Goal: Task Accomplishment & Management: Complete application form

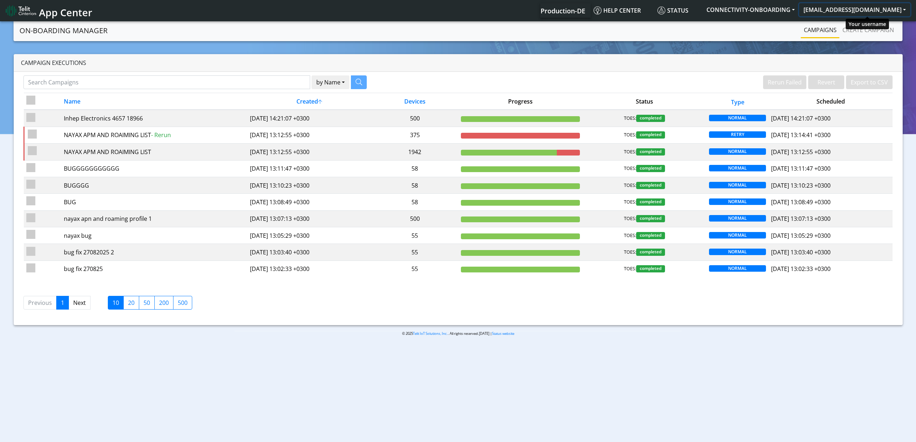
click at [878, 6] on button "yaniv.avraham@telit.com" at bounding box center [854, 9] width 111 height 13
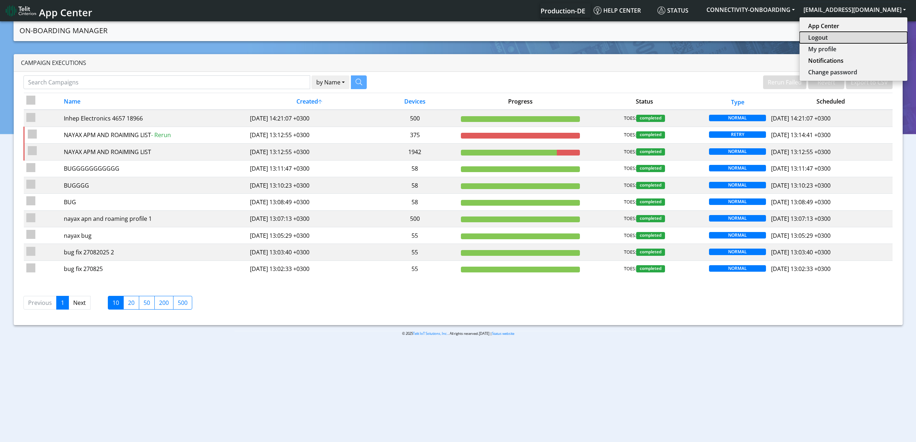
click at [843, 38] on button "Logout" at bounding box center [853, 38] width 108 height 12
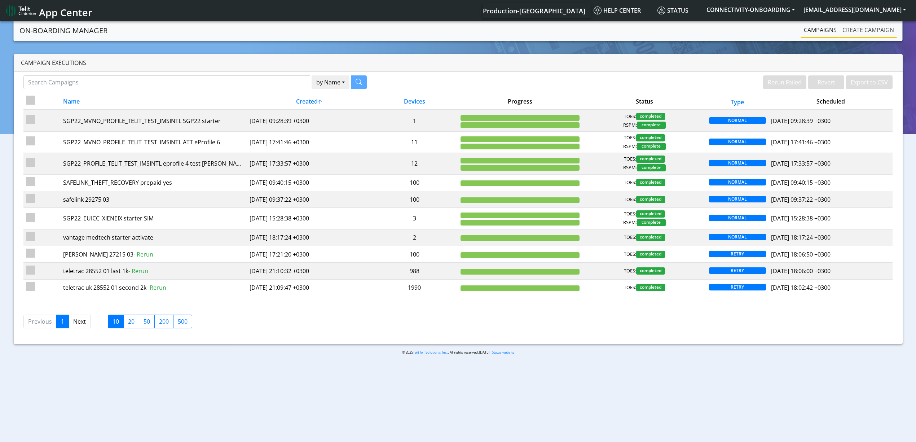
click at [857, 33] on link "Create campaign" at bounding box center [868, 30] width 57 height 14
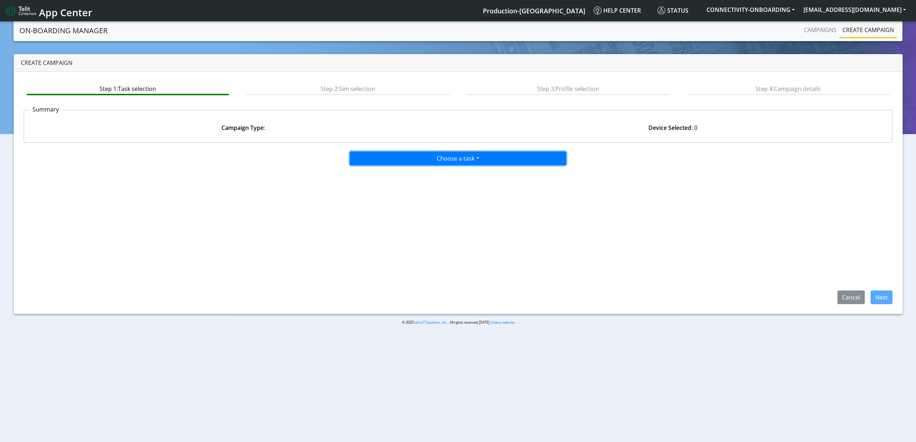
click at [462, 156] on button "Choose a task" at bounding box center [458, 158] width 216 height 14
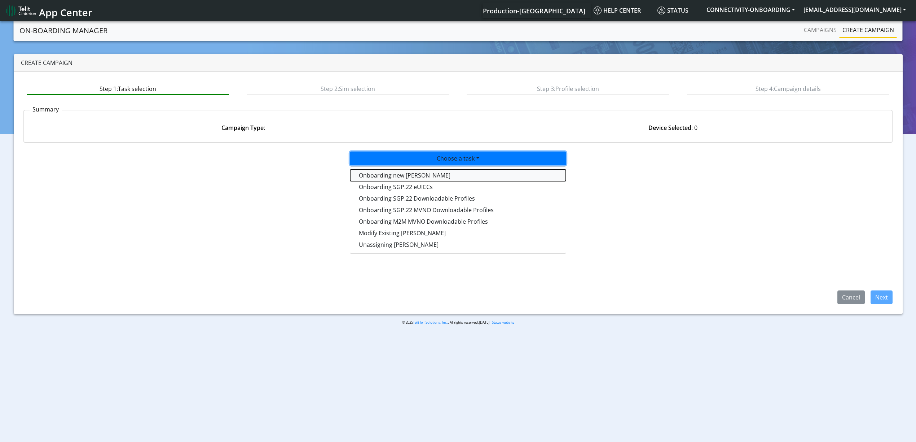
click at [404, 179] on tasktoes-dropdown "Onboarding new [PERSON_NAME]" at bounding box center [458, 175] width 216 height 12
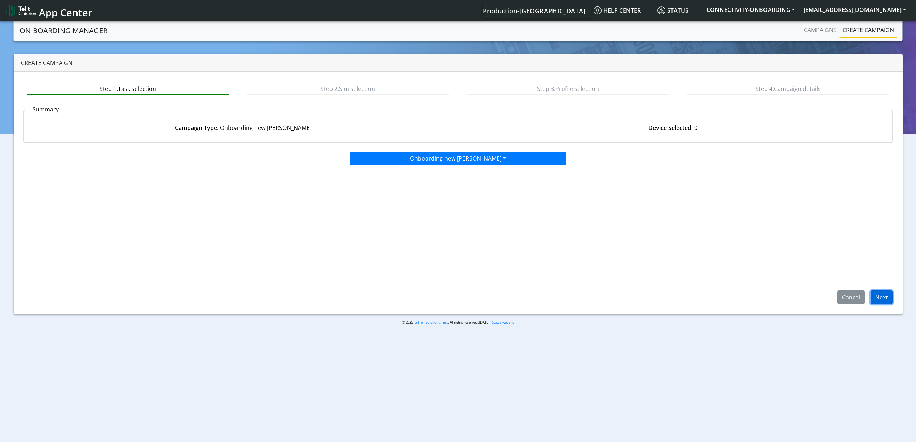
click at [883, 298] on button "Next" at bounding box center [882, 297] width 22 height 14
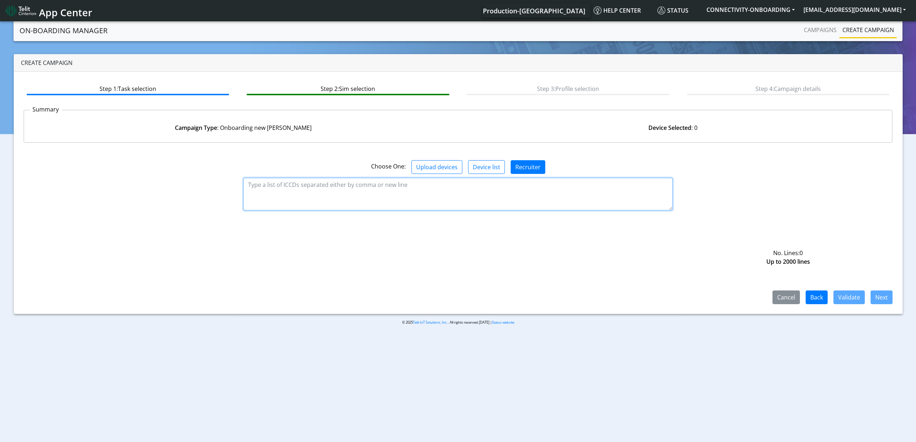
click at [442, 205] on textarea at bounding box center [457, 194] width 429 height 32
paste textarea "89358151000035321234 89358151000035321242 89358151000035321259 8935815100003532…"
type textarea "89358151000035321234 89358151000035321242 89358151000035321259 8935815100003532…"
click at [851, 292] on button "Validate" at bounding box center [848, 297] width 31 height 14
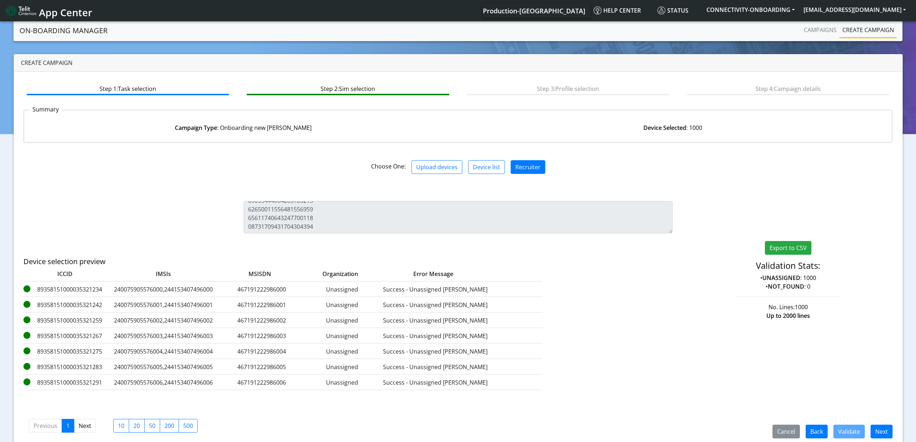
scroll to position [10, 0]
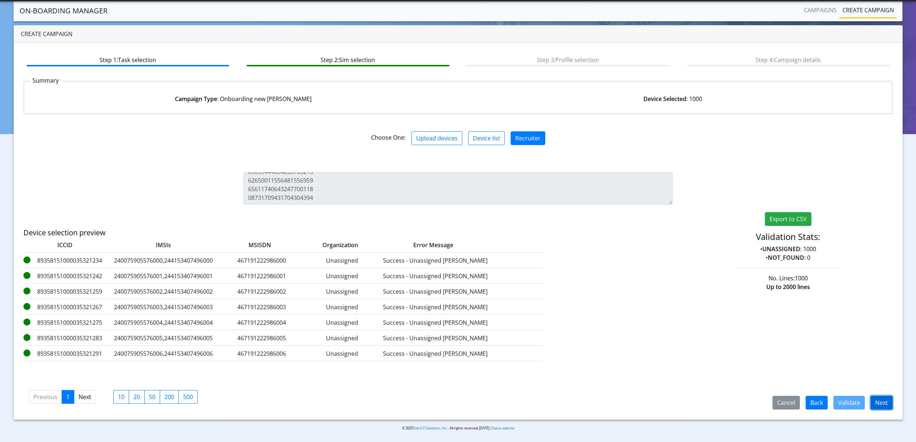
click at [872, 397] on button "Next" at bounding box center [882, 403] width 22 height 14
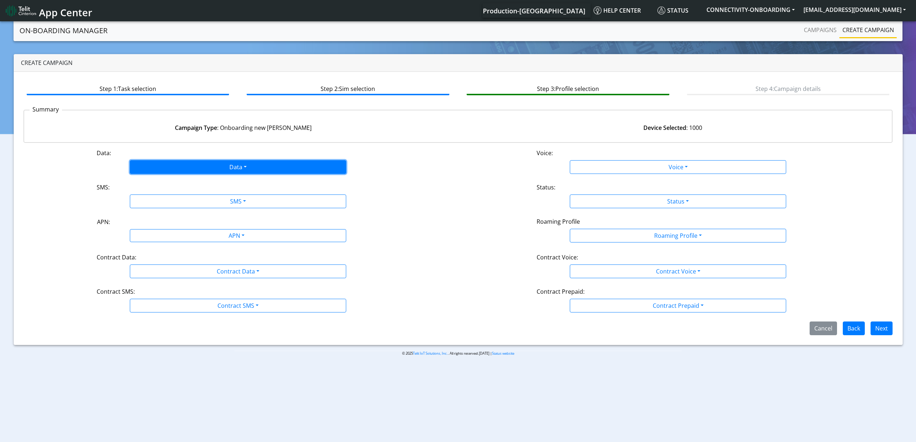
click at [165, 170] on button "Data" at bounding box center [238, 167] width 216 height 14
click at [155, 197] on button "Enabled" at bounding box center [238, 196] width 216 height 12
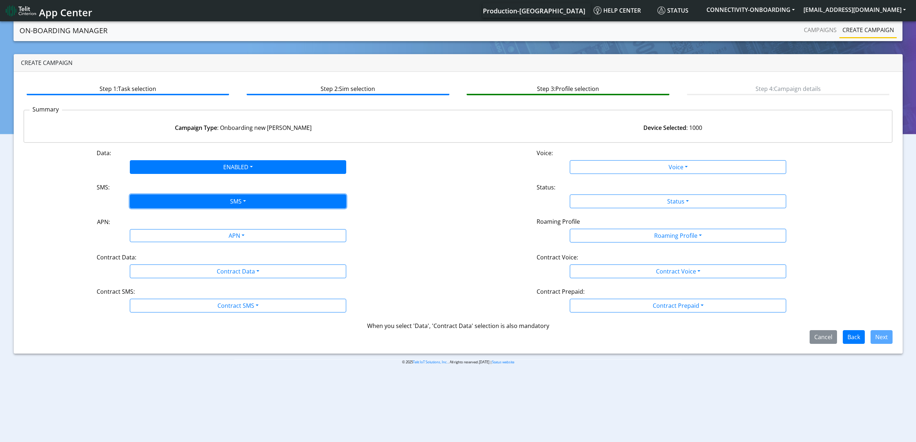
click at [158, 197] on button "SMS" at bounding box center [238, 201] width 216 height 14
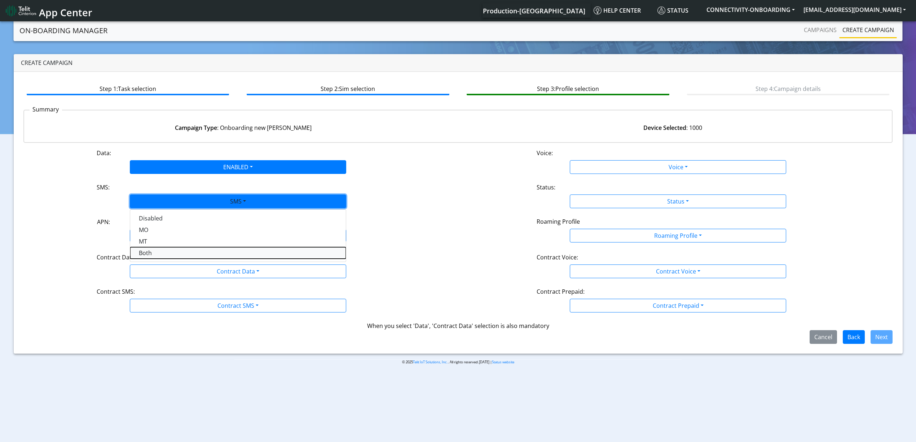
click at [158, 250] on button "Both" at bounding box center [238, 253] width 216 height 12
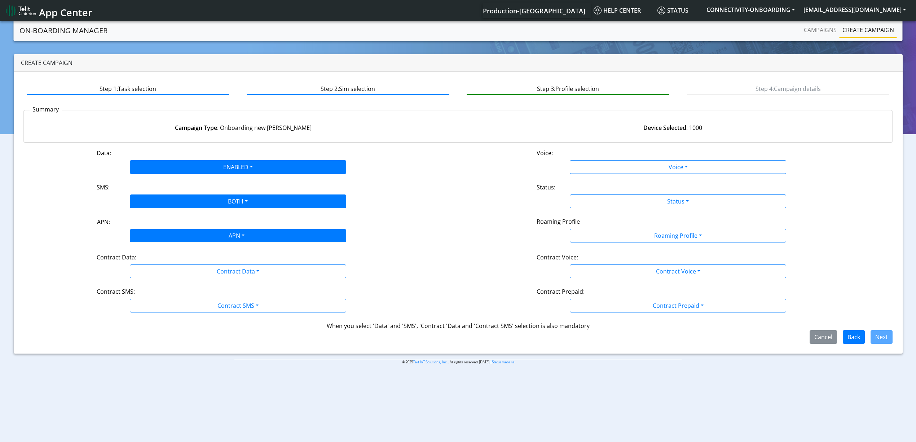
click at [169, 241] on body "App Center Production-US Help center Status CONNECTIVITY-ONBOARDING yaniv.avrah…" at bounding box center [458, 232] width 916 height 424
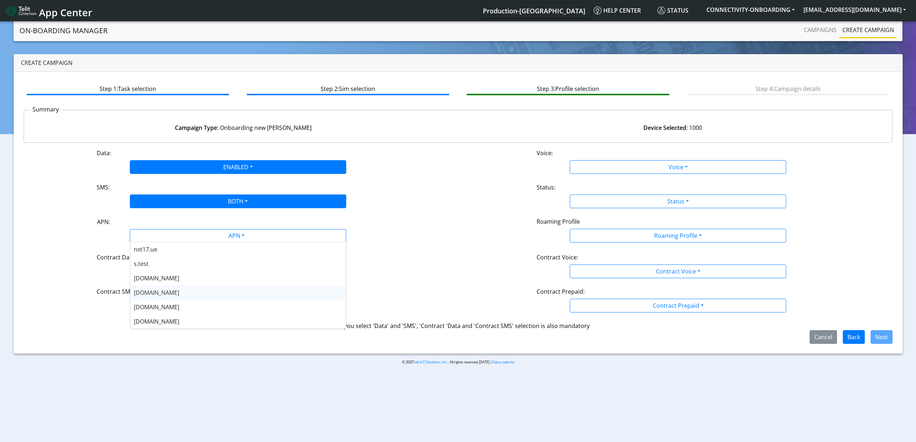
click at [177, 298] on div "nxt20.net" at bounding box center [238, 292] width 216 height 14
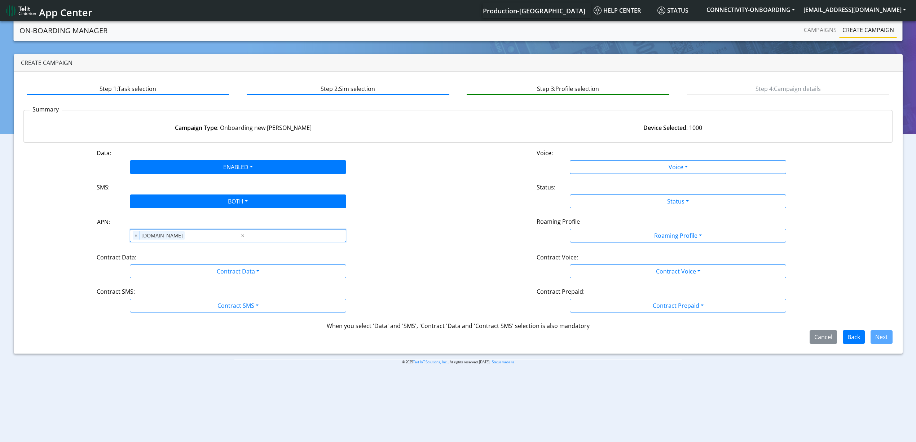
click at [174, 263] on div "Contract Data:" at bounding box center [238, 259] width 294 height 12
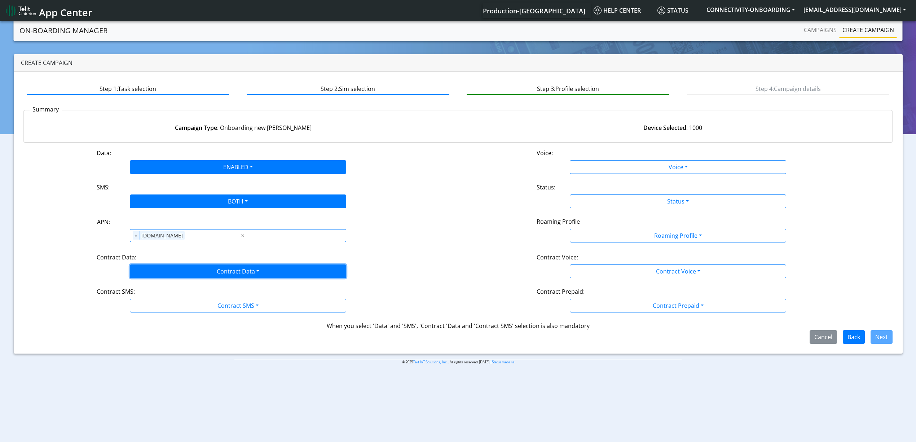
click at [171, 274] on button "Contract Data" at bounding box center [238, 271] width 216 height 14
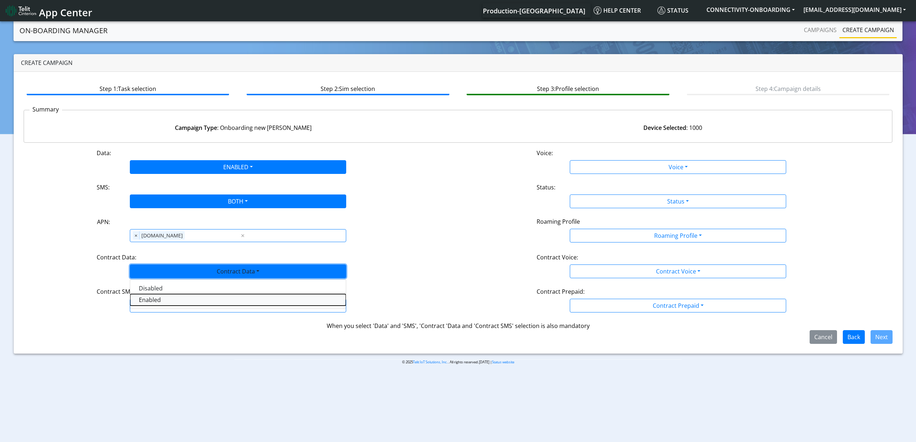
click at [169, 299] on Dataenabled-dropdown "Enabled" at bounding box center [238, 300] width 216 height 12
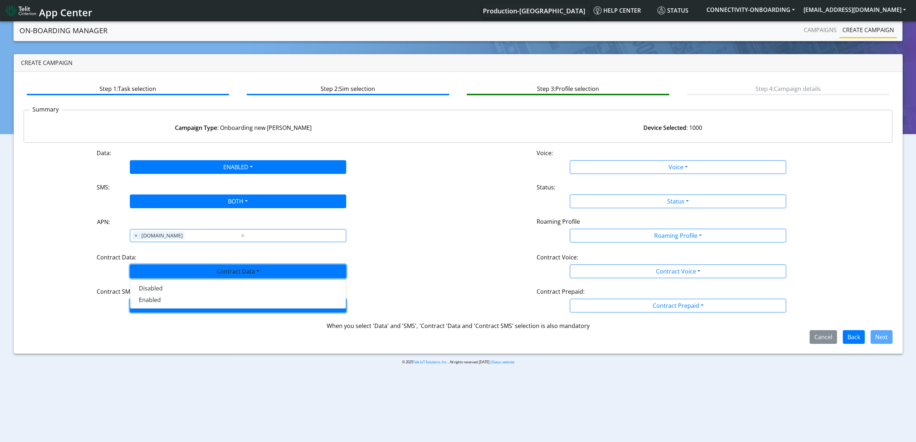
click at [172, 303] on button "Contract SMS" at bounding box center [238, 306] width 216 height 14
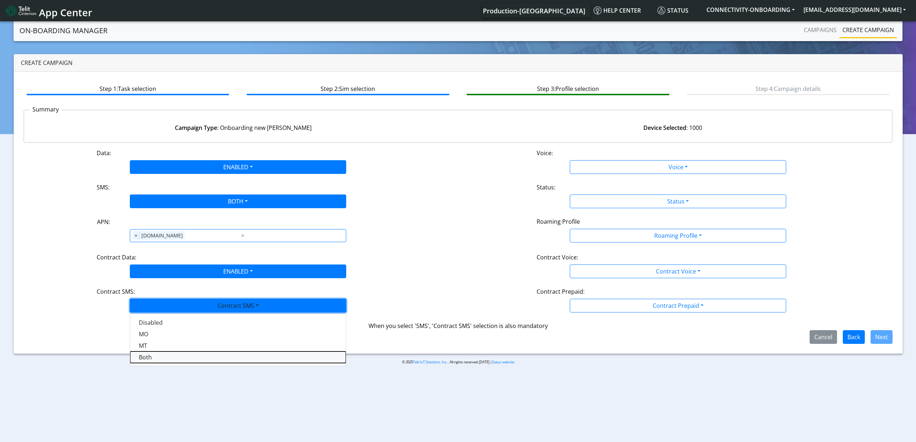
click at [169, 352] on SMSboth-dropdown "Both" at bounding box center [238, 357] width 216 height 12
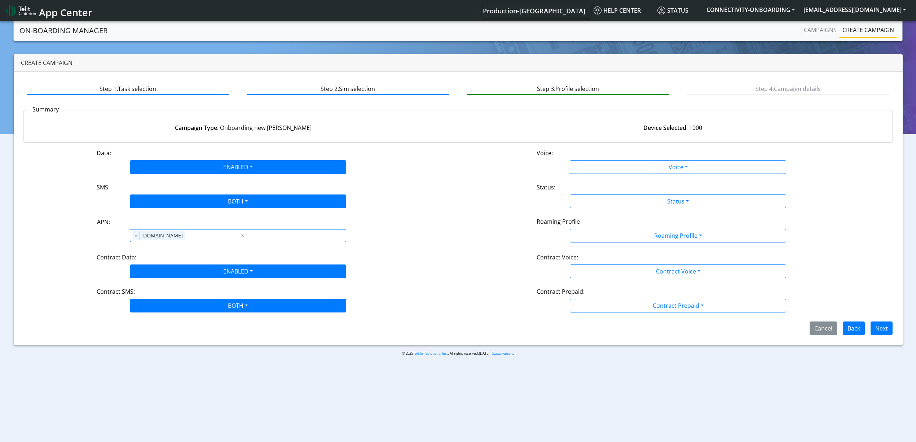
click at [605, 157] on div "Voice:" at bounding box center [678, 155] width 294 height 12
click at [603, 175] on div "Data: ENABLED Disabled Enabled Voice: Voice Disabled Enabled SMS: BOTH Disabled…" at bounding box center [457, 242] width 869 height 186
click at [602, 175] on div "Data: ENABLED Disabled Enabled Voice: Voice Disabled Enabled SMS: BOTH Disabled…" at bounding box center [457, 242] width 869 height 186
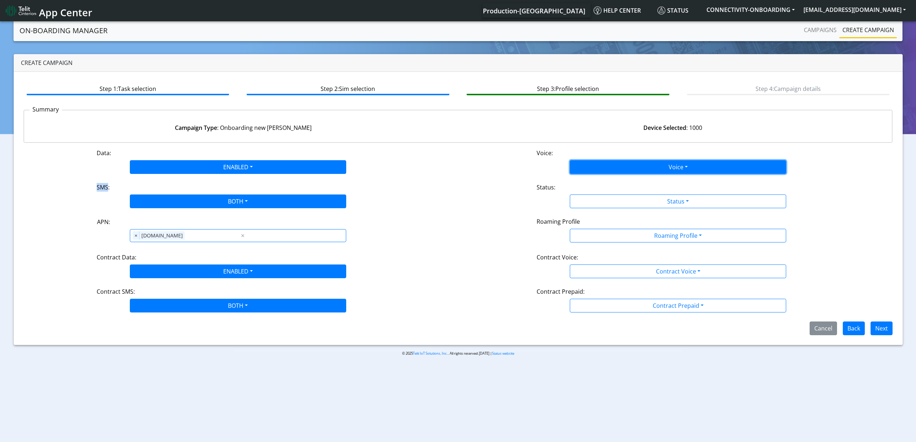
click at [600, 172] on button "Voice" at bounding box center [678, 167] width 216 height 14
click at [599, 175] on div "Disabled Enabled" at bounding box center [678, 190] width 216 height 30
click at [598, 182] on button "Disabled" at bounding box center [678, 184] width 216 height 12
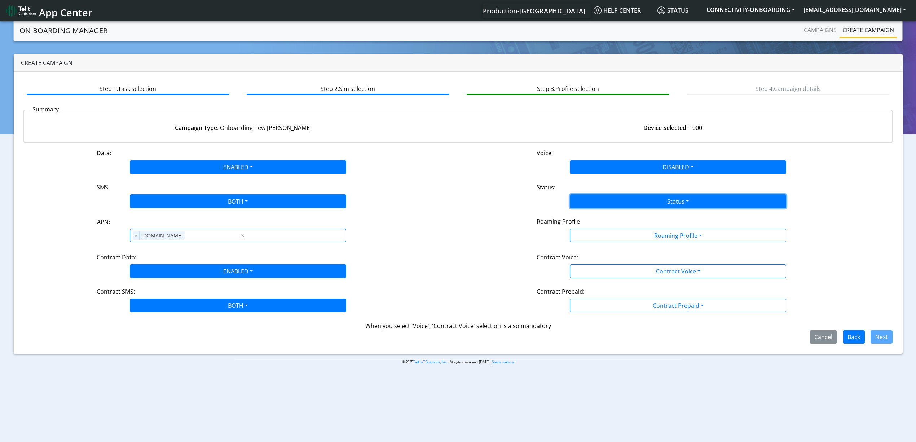
click at [598, 201] on button "Status" at bounding box center [678, 201] width 216 height 14
click at [602, 211] on div "Activate Deactivate" at bounding box center [678, 224] width 216 height 30
click at [602, 216] on button "Activate" at bounding box center [678, 218] width 216 height 12
click at [605, 238] on button "Roaming Profile" at bounding box center [678, 236] width 216 height 14
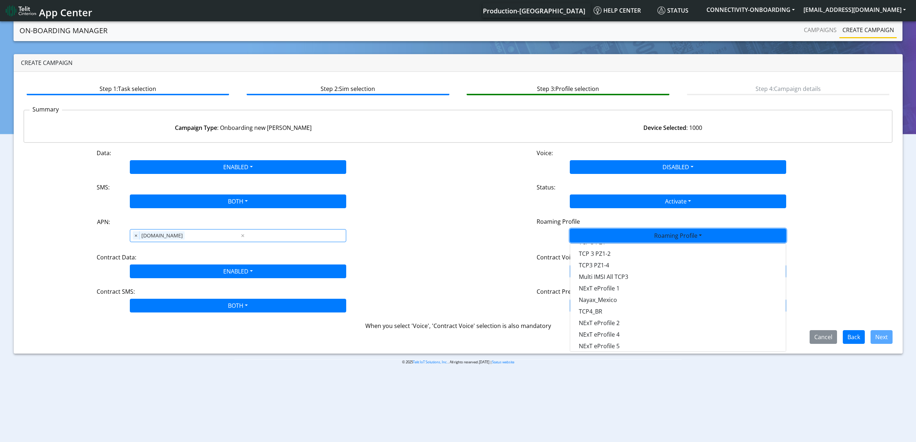
scroll to position [202, 0]
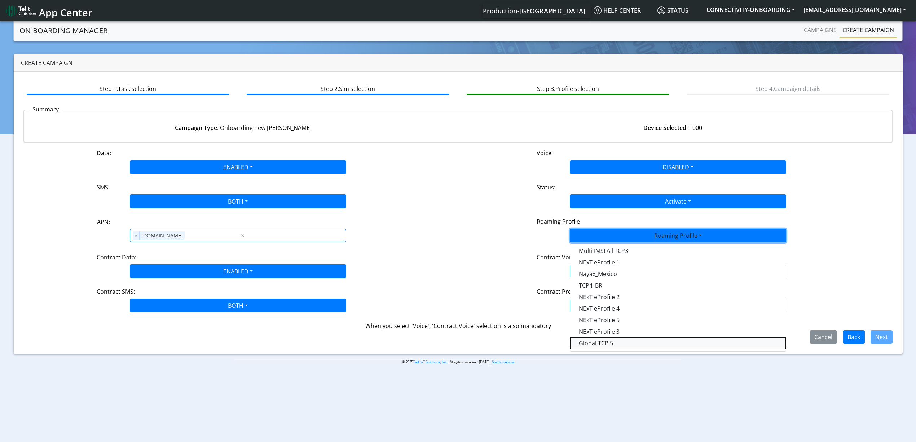
click at [607, 342] on Profile-dropdown "Global TCP 5" at bounding box center [678, 343] width 216 height 12
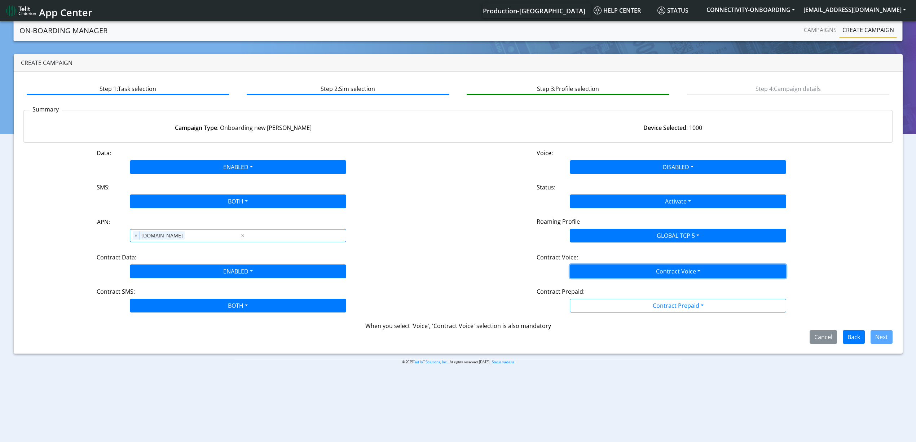
click at [601, 276] on button "Contract Voice" at bounding box center [678, 271] width 216 height 14
click at [598, 285] on Voicedisabled-dropdown "Disabled" at bounding box center [678, 288] width 216 height 12
click at [598, 278] on button "Contract Prepaid" at bounding box center [678, 271] width 216 height 14
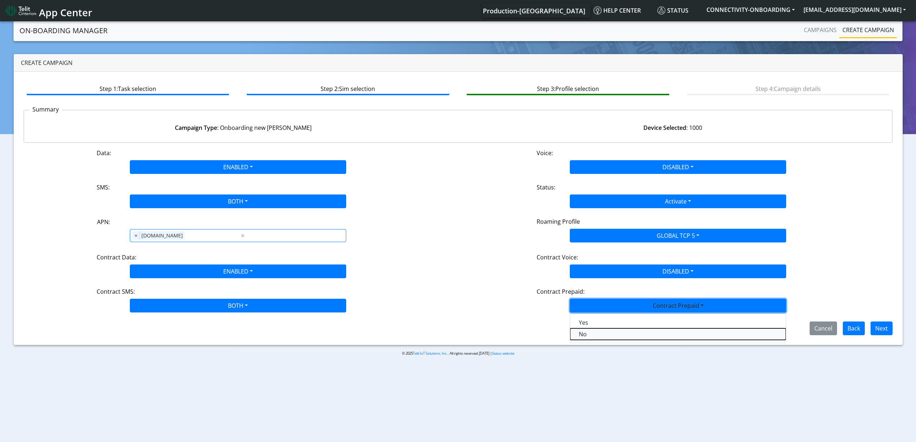
click at [603, 333] on Prepaidnotprepaid-dropdown "No" at bounding box center [678, 334] width 216 height 12
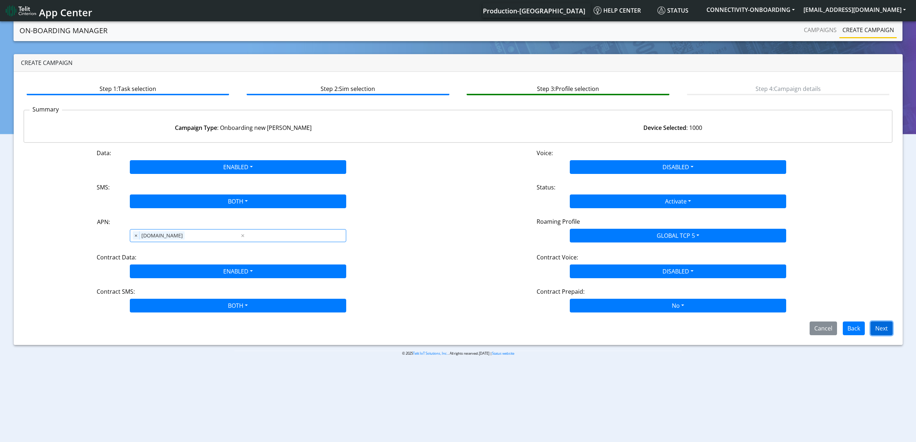
click at [892, 329] on button "Next" at bounding box center [882, 328] width 22 height 14
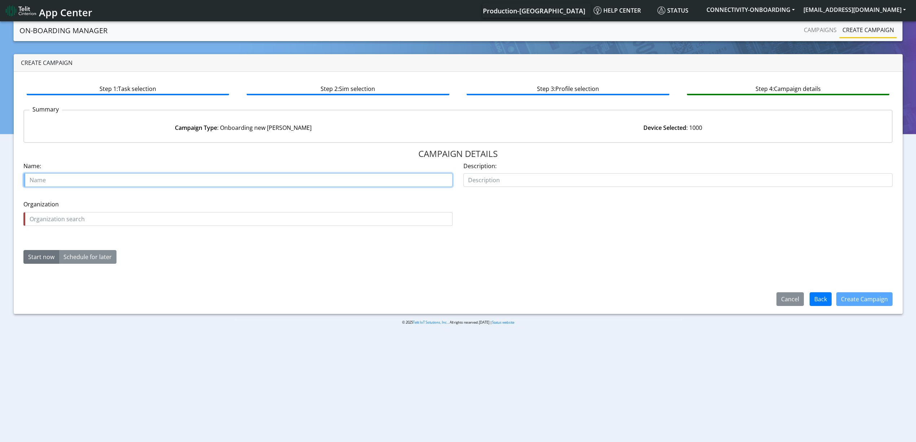
click at [171, 178] on input "text" at bounding box center [237, 180] width 429 height 14
paste input "CROPX TECHNOLOGIES LTD"
paste input "26288-01"
type input "CROPX TECHNOLOGIES LTD 26288-01"
click at [159, 217] on input "text" at bounding box center [237, 219] width 429 height 14
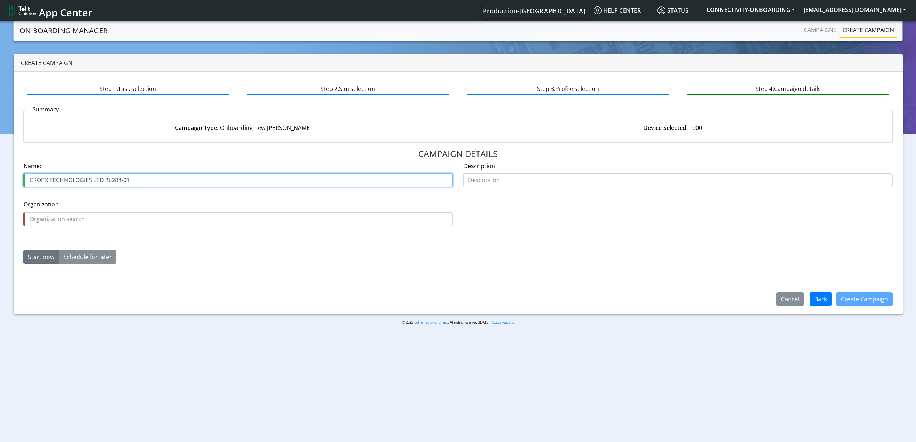
click at [38, 177] on input "CROPX TECHNOLOGIES LTD 26288-01" at bounding box center [237, 180] width 429 height 14
click at [36, 177] on input "CROPX TECHNOLOGIES LTD 26288-01" at bounding box center [237, 180] width 429 height 14
click at [51, 220] on input "text" at bounding box center [237, 219] width 429 height 14
paste input "CROPX"
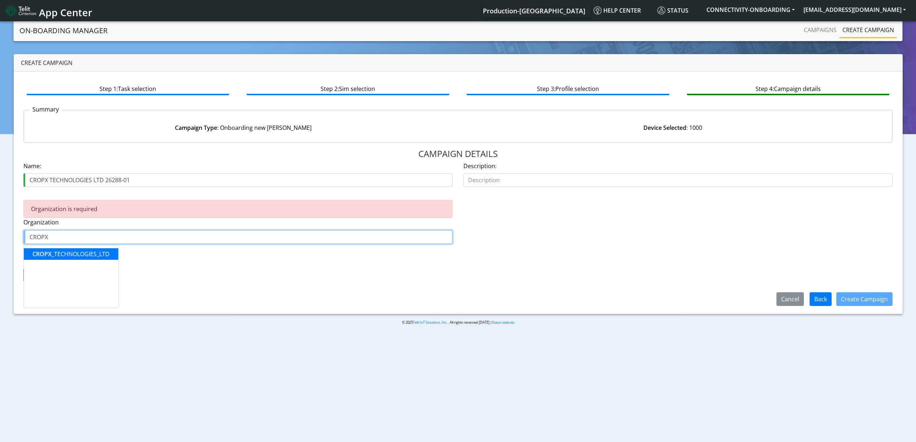
click at [50, 253] on span "CROPX" at bounding box center [41, 254] width 19 height 8
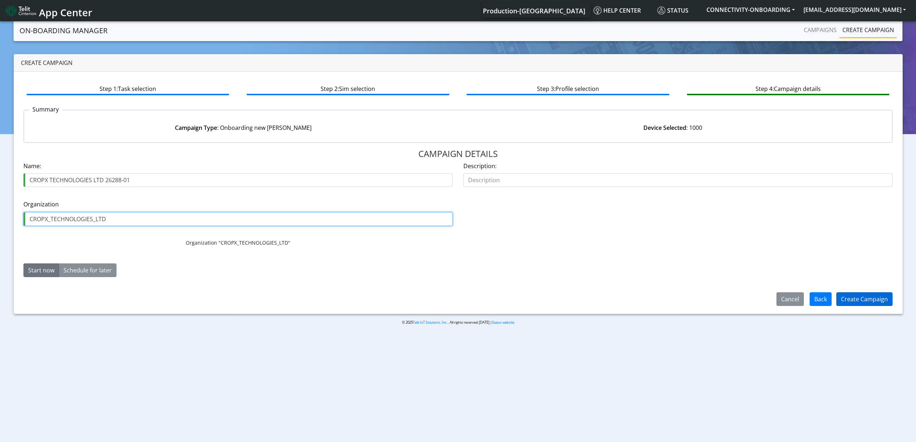
type input "CROPX_TECHNOLOGIES_LTD"
click at [883, 300] on button "Create Campaign" at bounding box center [864, 299] width 56 height 14
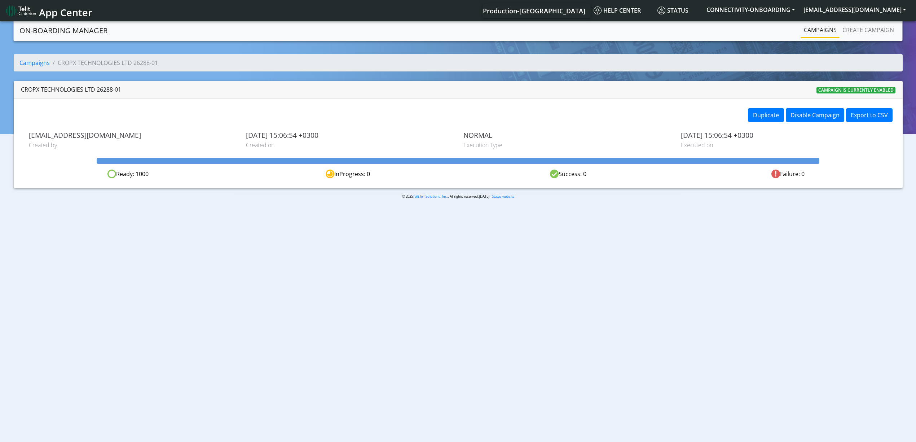
click at [815, 27] on link "Campaigns" at bounding box center [820, 30] width 39 height 14
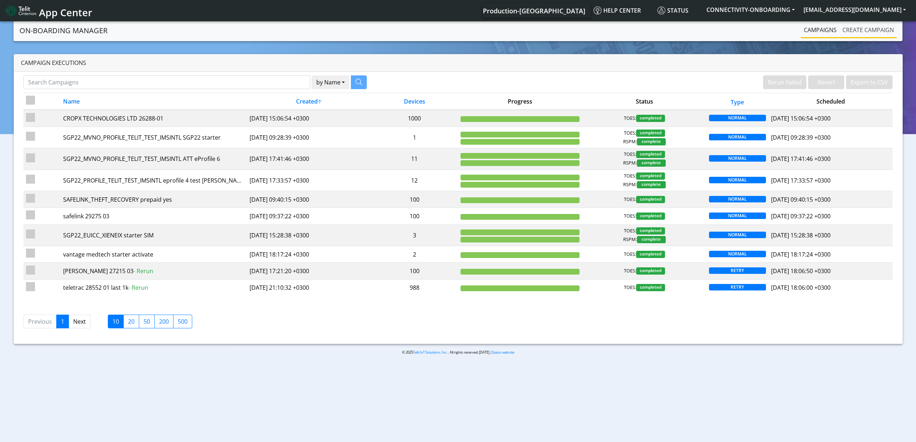
click at [853, 35] on link "Create campaign" at bounding box center [868, 30] width 57 height 14
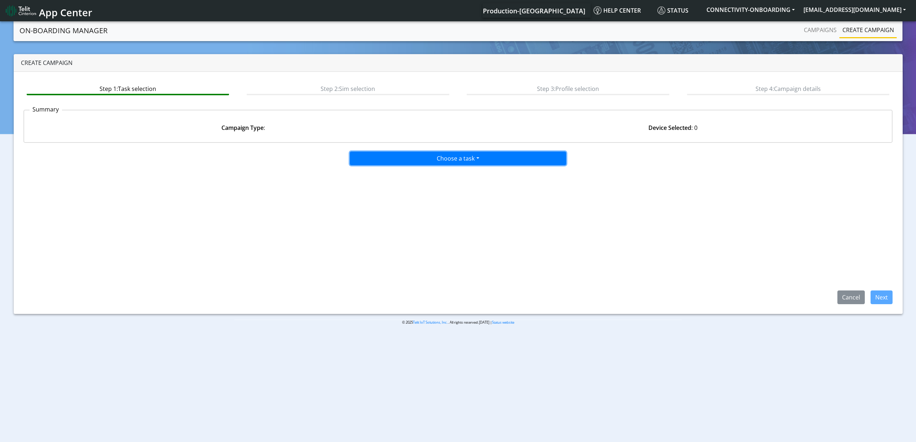
click at [443, 155] on button "Choose a task" at bounding box center [458, 158] width 216 height 14
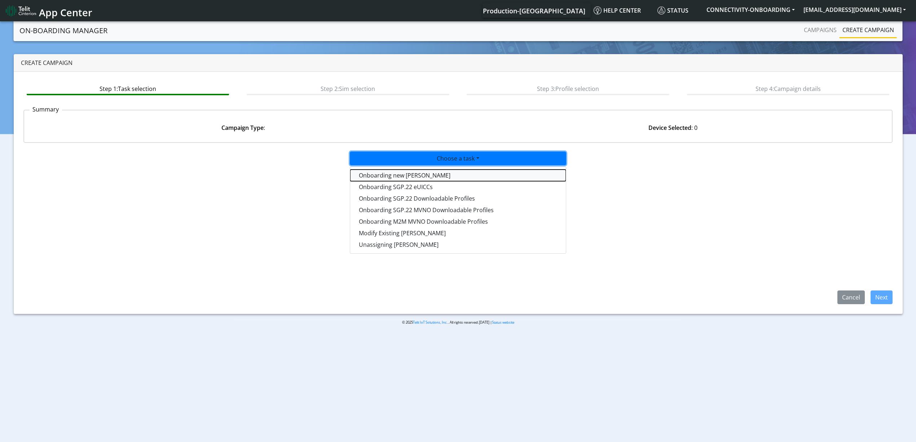
click at [389, 179] on tasktoes-dropdown "Onboarding new SIMs" at bounding box center [458, 175] width 216 height 12
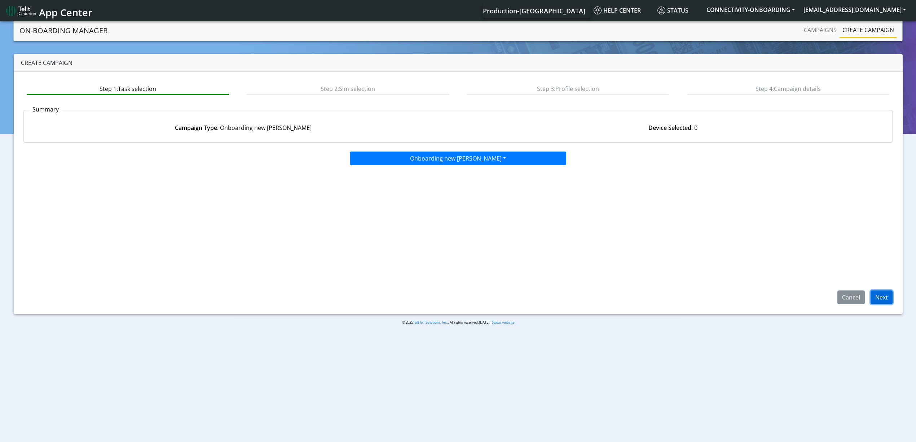
click at [873, 294] on button "Next" at bounding box center [882, 297] width 22 height 14
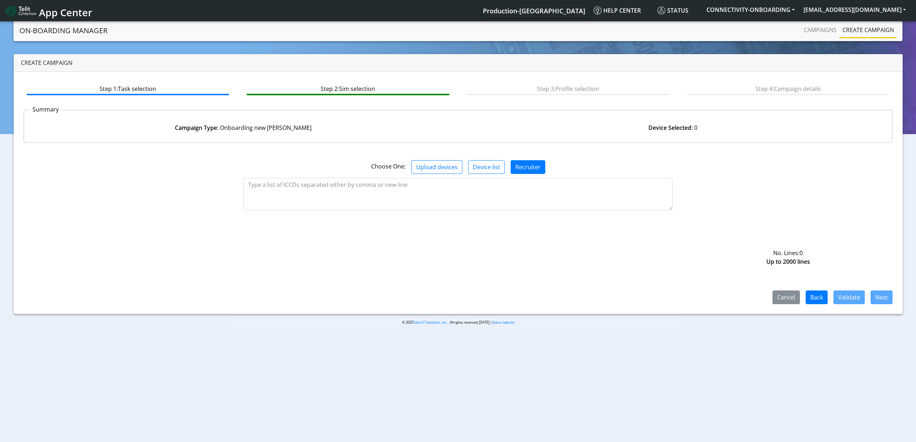
click at [441, 216] on div "No. Lines: 0 Up to 2000 lines" at bounding box center [458, 200] width 880 height 41
click at [440, 197] on textarea at bounding box center [457, 194] width 429 height 32
paste textarea "89358151000025922934 89358151000025922967 89358151000025922942 8935815100002592…"
type textarea "89358151000025922934 89358151000025922967 89358151000025922942 8935815100002592…"
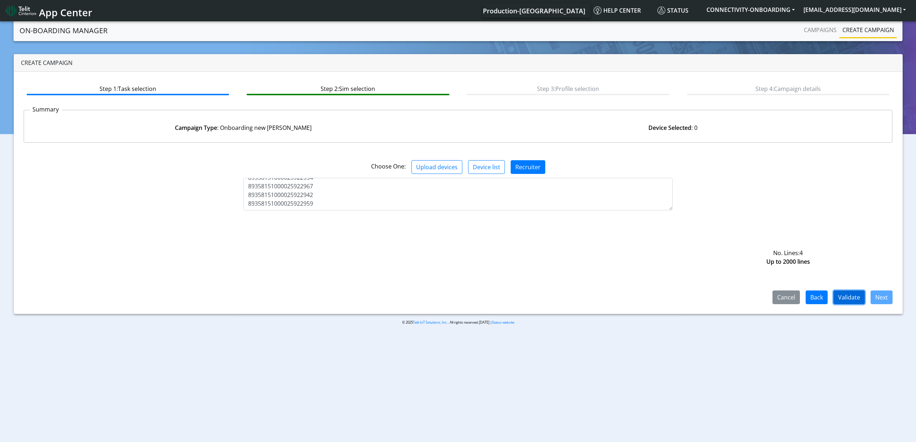
click at [853, 293] on button "Validate" at bounding box center [848, 297] width 31 height 14
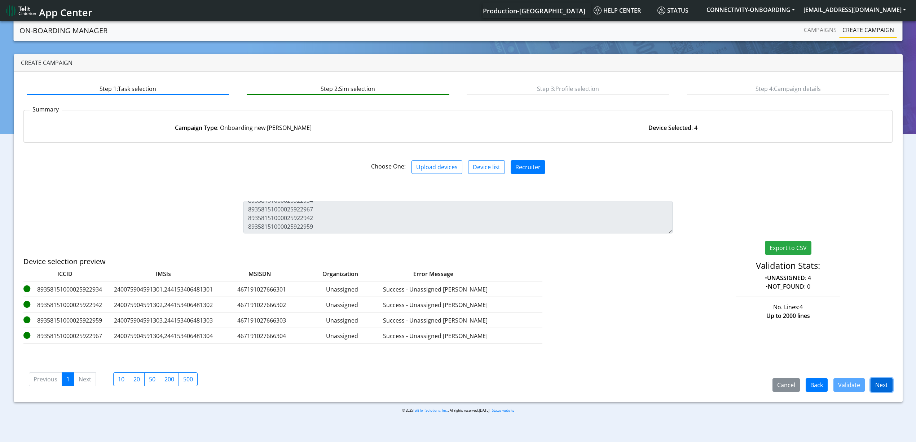
click at [882, 387] on button "Next" at bounding box center [882, 385] width 22 height 14
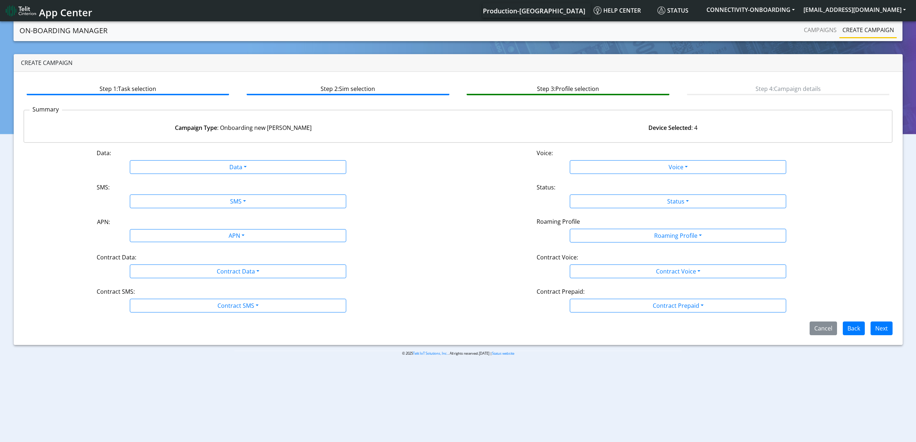
click at [207, 158] on div "Data:" at bounding box center [238, 155] width 294 height 12
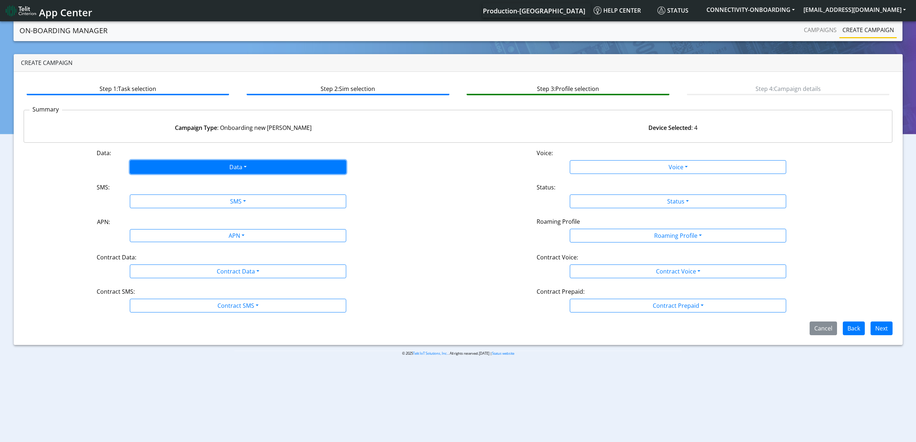
click at [206, 163] on button "Data" at bounding box center [238, 167] width 216 height 14
click at [165, 195] on button "Enabled" at bounding box center [238, 196] width 216 height 12
click at [169, 199] on button "SMS" at bounding box center [238, 201] width 216 height 14
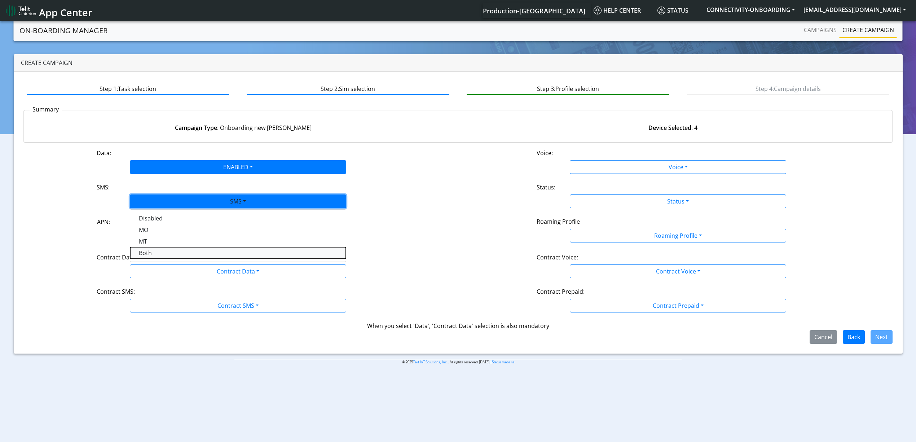
click at [158, 253] on button "Both" at bounding box center [238, 253] width 216 height 12
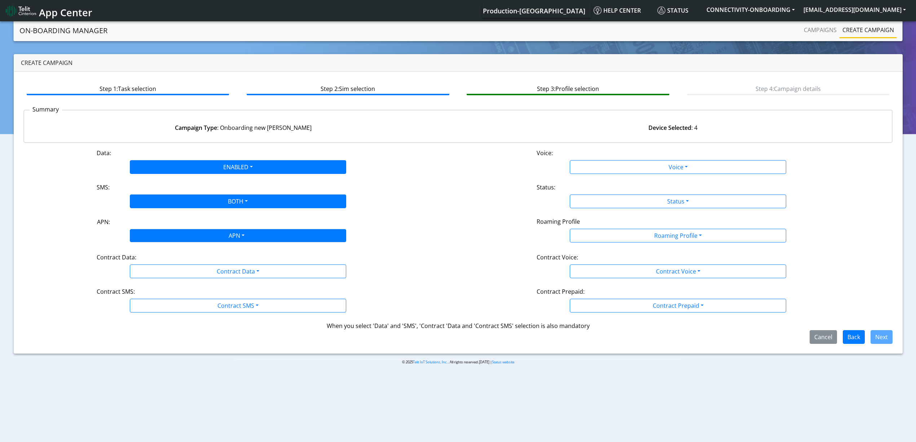
click at [158, 239] on div "APN" at bounding box center [236, 236] width 229 height 14
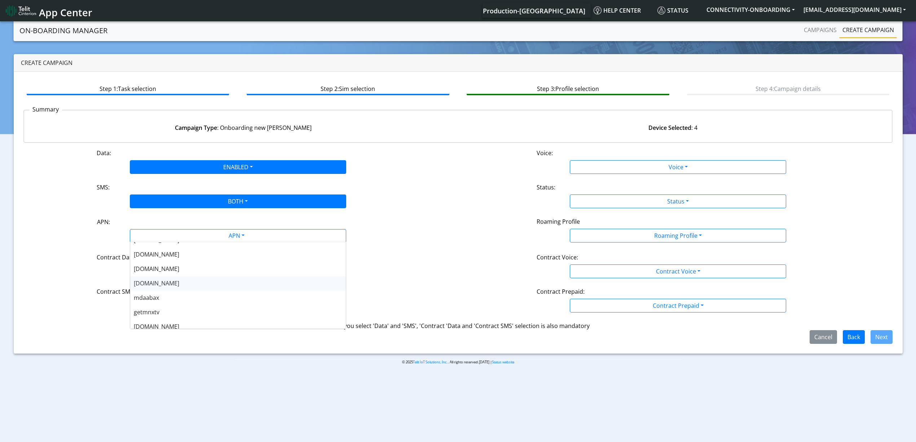
scroll to position [144, 0]
click at [168, 294] on span "nxtesim1.net" at bounding box center [156, 292] width 45 height 8
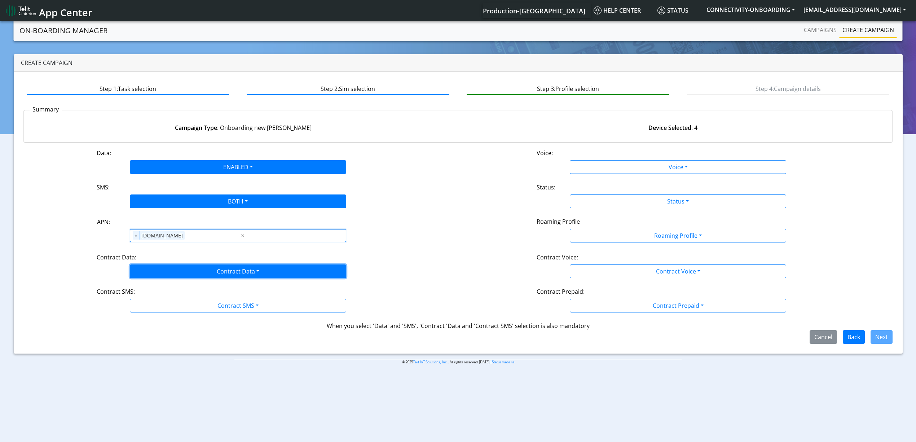
click at [169, 267] on button "Contract Data" at bounding box center [238, 271] width 216 height 14
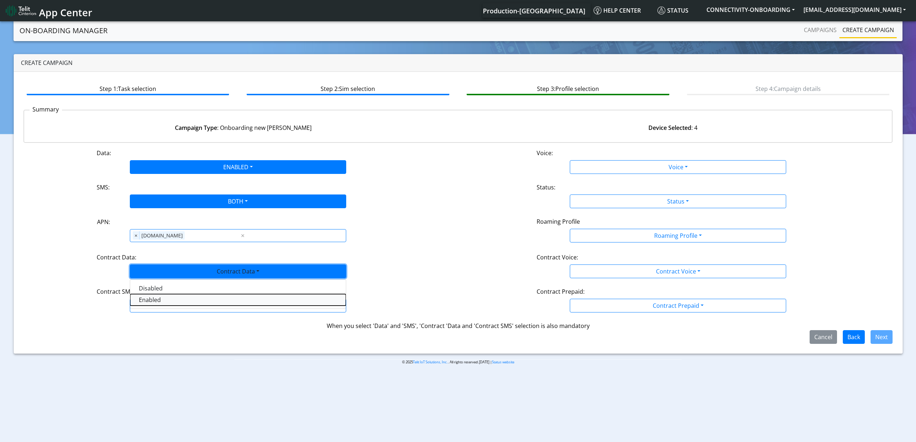
click at [159, 298] on Dataenabled-dropdown "Enabled" at bounding box center [238, 300] width 216 height 12
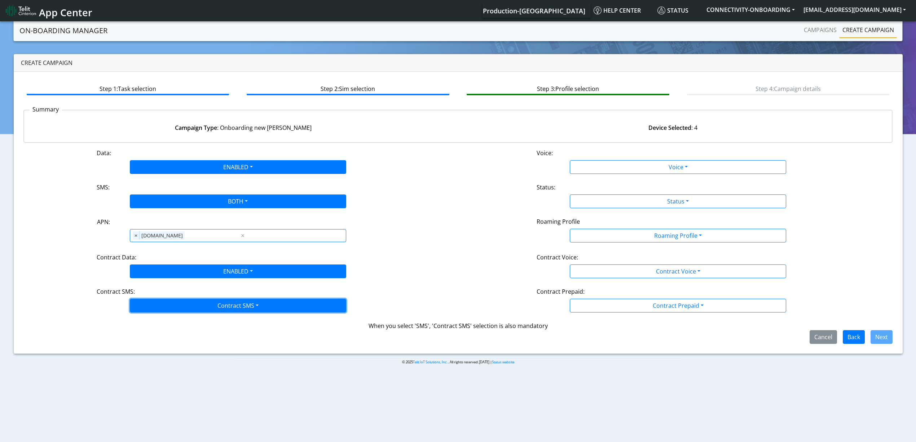
click at [161, 303] on button "Contract SMS" at bounding box center [238, 306] width 216 height 14
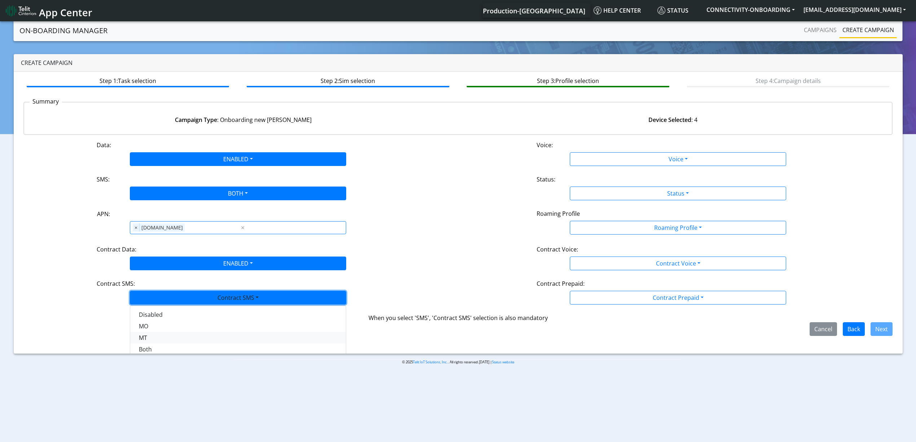
scroll to position [12, 0]
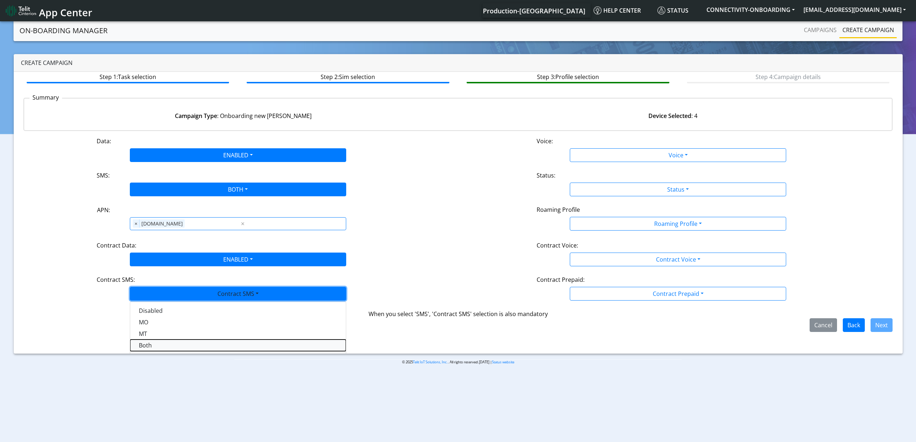
click at [154, 344] on SMSboth-dropdown "Both" at bounding box center [238, 345] width 216 height 12
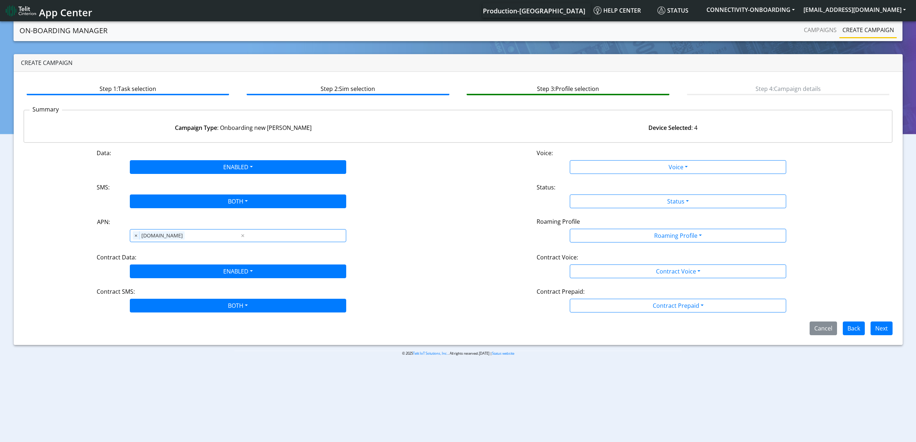
click at [588, 175] on div "Data: ENABLED Disabled Enabled Voice: Voice Disabled Enabled SMS: BOTH Disabled…" at bounding box center [457, 242] width 869 height 186
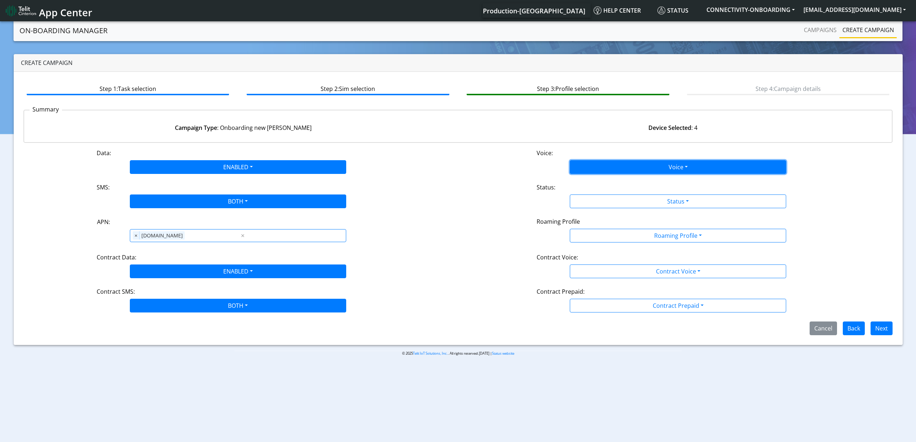
click at [589, 169] on button "Voice" at bounding box center [678, 167] width 216 height 14
click at [586, 184] on button "Disabled" at bounding box center [678, 184] width 216 height 12
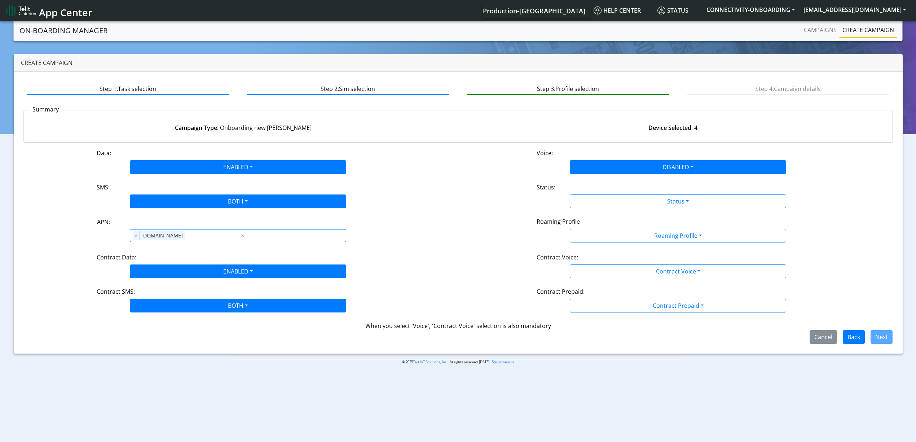
click at [593, 192] on div "Status:" at bounding box center [678, 189] width 294 height 12
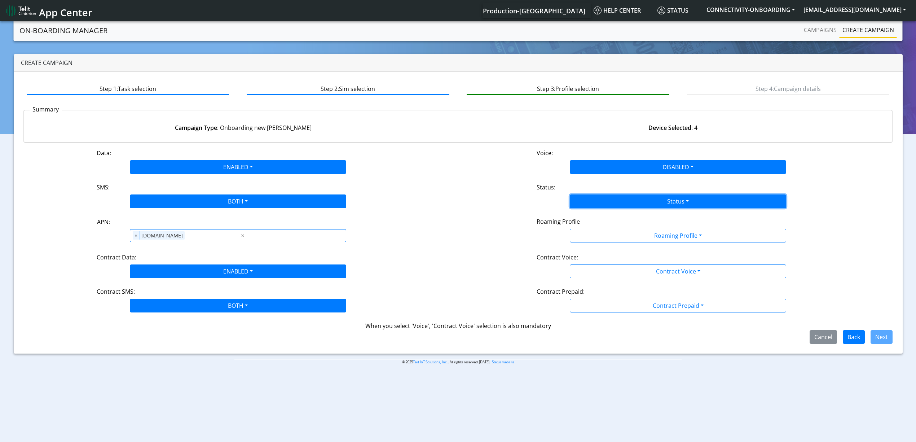
click at [592, 197] on button "Status" at bounding box center [678, 201] width 216 height 14
click at [593, 218] on button "Activate" at bounding box center [678, 218] width 216 height 12
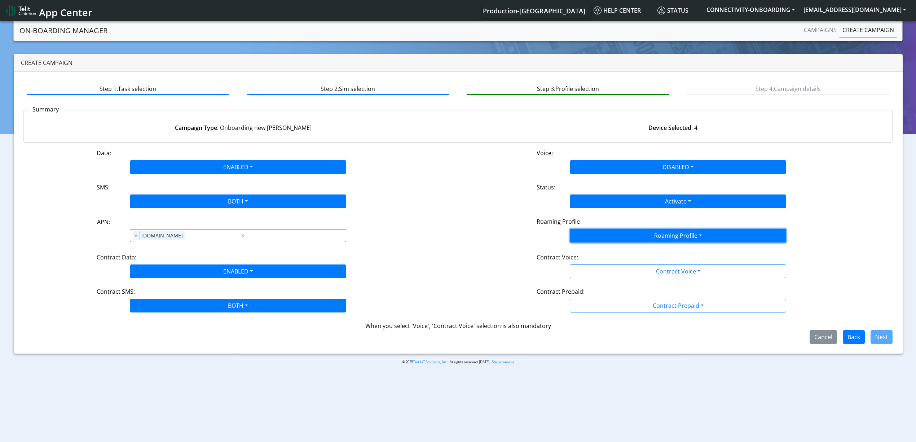
click at [599, 235] on button "Roaming Profile" at bounding box center [678, 236] width 216 height 14
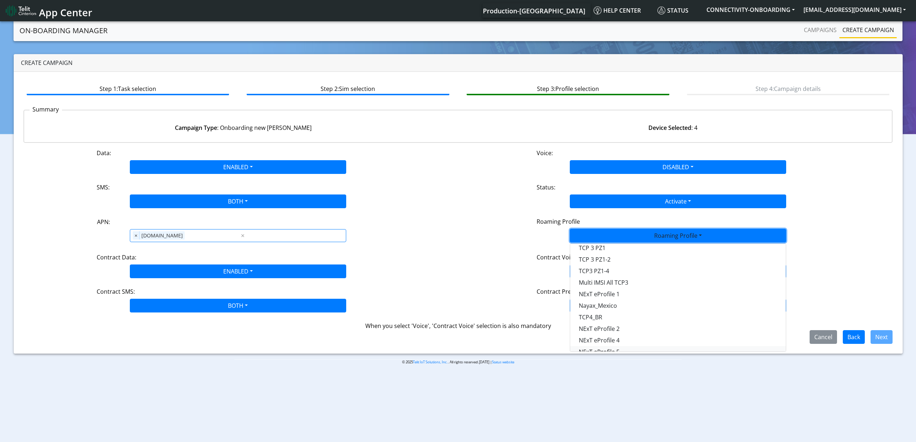
scroll to position [202, 0]
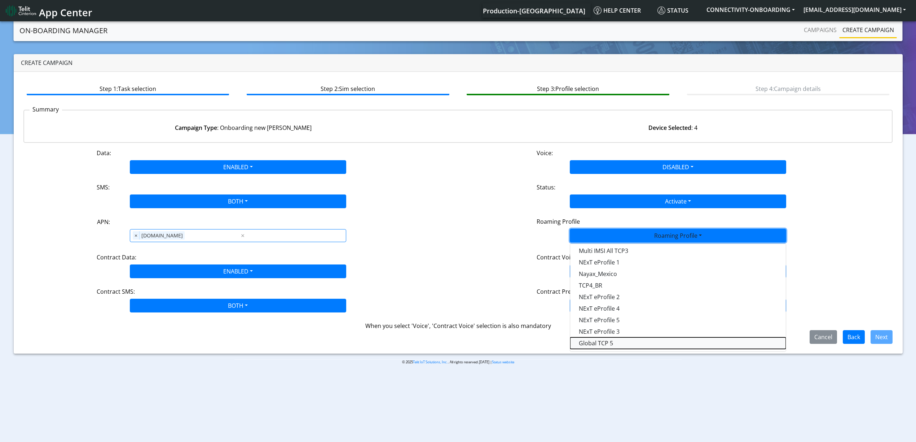
click at [613, 342] on Profile-dropdown "Global TCP 5" at bounding box center [678, 343] width 216 height 12
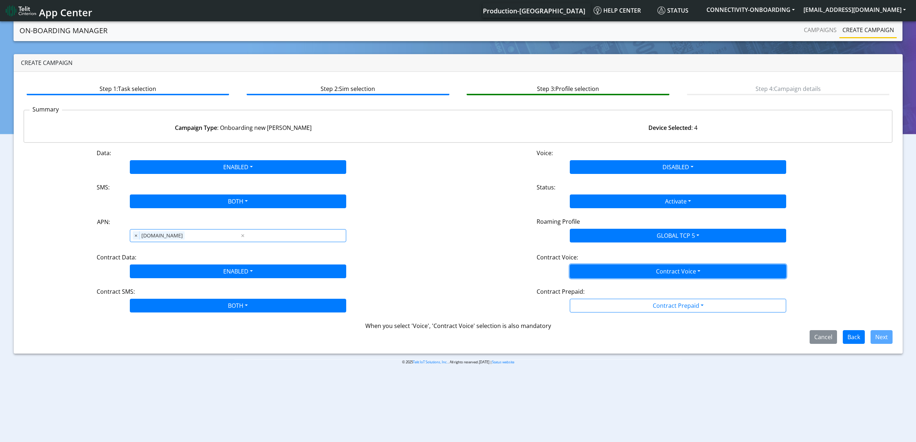
click at [597, 275] on button "Contract Voice" at bounding box center [678, 271] width 216 height 14
click at [591, 286] on Voicedisabled-dropdown "Disabled" at bounding box center [678, 288] width 216 height 12
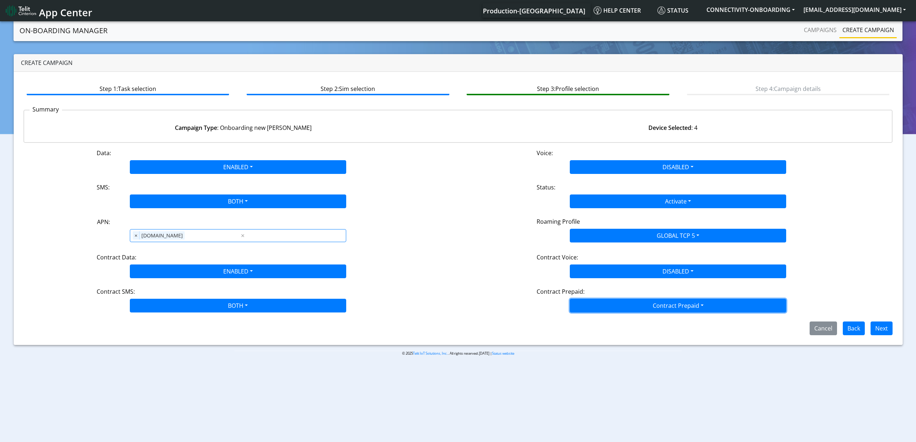
click at [594, 303] on button "Contract Prepaid" at bounding box center [678, 306] width 216 height 14
click at [590, 331] on Prepaidnotprepaid-dropdown "No" at bounding box center [678, 334] width 216 height 12
click at [879, 333] on button "Next" at bounding box center [882, 328] width 22 height 14
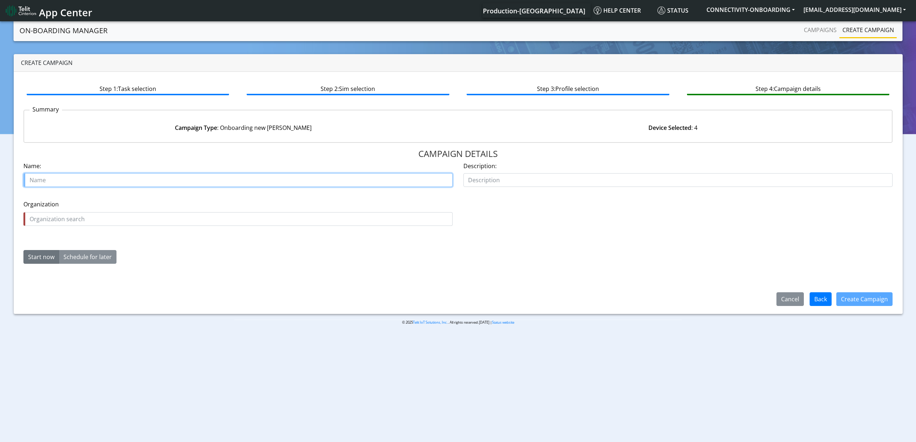
click at [83, 177] on input "text" at bounding box center [237, 180] width 429 height 14
paste input "Insulights"
type input "Insulights satarter"
click at [94, 208] on div "Organization is required Organization" at bounding box center [237, 213] width 429 height 26
click at [96, 217] on input "text" at bounding box center [237, 219] width 429 height 14
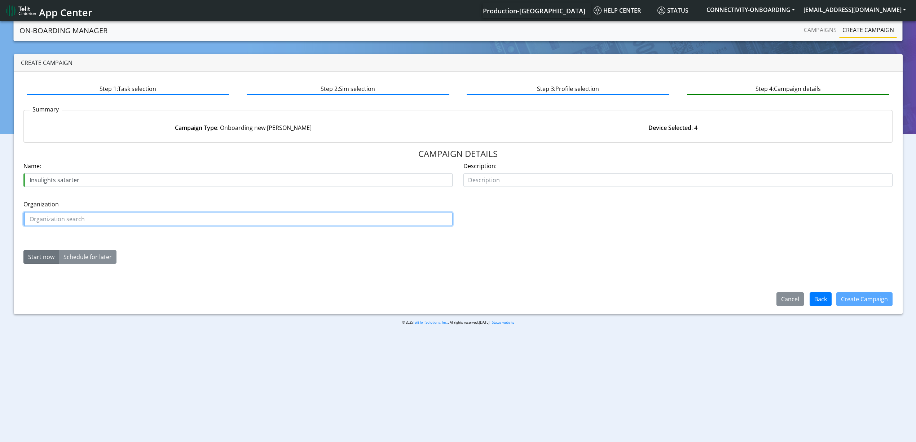
paste input "Insulights"
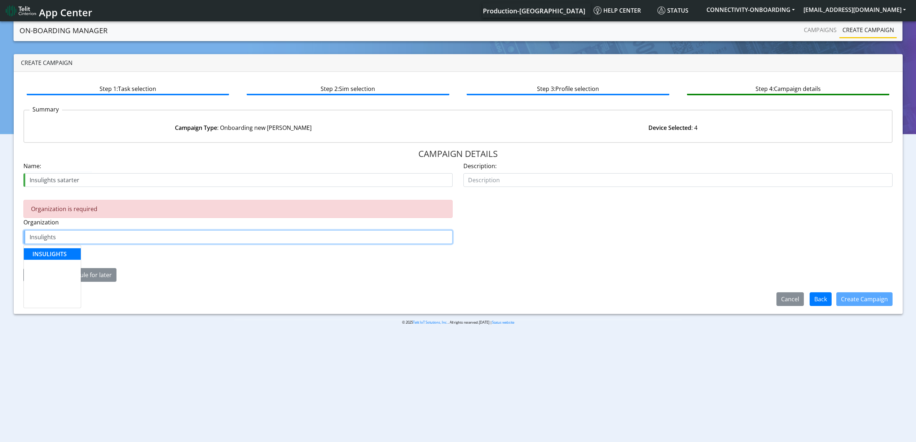
click at [47, 253] on span "INSULIGHTS" at bounding box center [49, 254] width 34 height 8
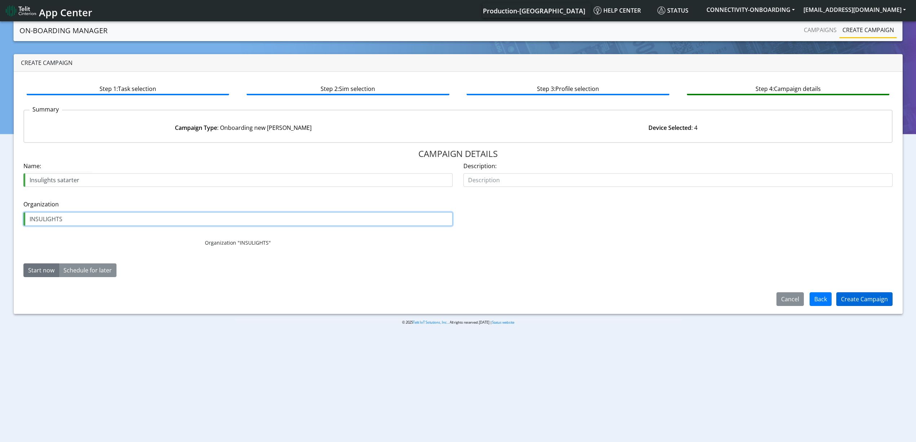
type input "INSULIGHTS"
click at [853, 293] on button "Create Campaign" at bounding box center [864, 299] width 56 height 14
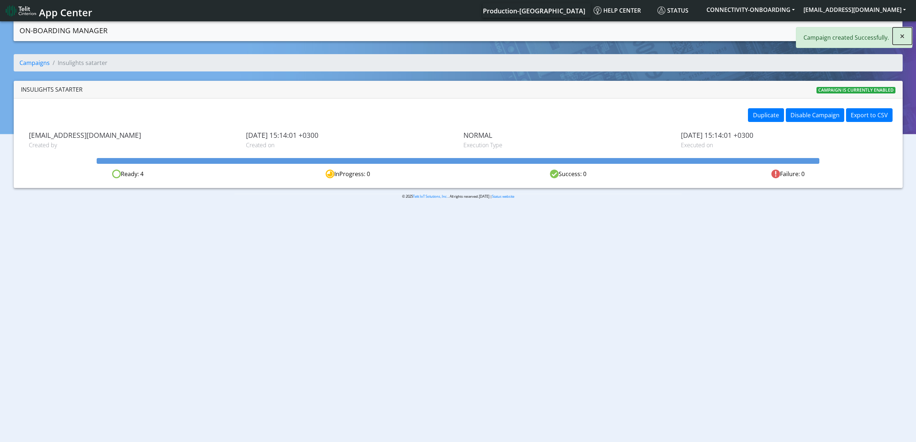
click at [903, 32] on span "×" at bounding box center [902, 36] width 5 height 12
click at [828, 29] on link "Campaigns" at bounding box center [820, 30] width 39 height 14
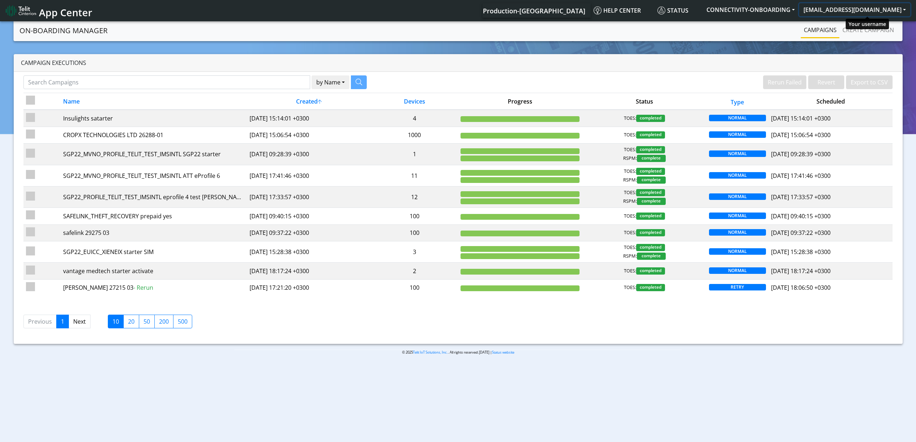
click at [856, 12] on button "yaniv.avraham@telit.com" at bounding box center [854, 9] width 111 height 13
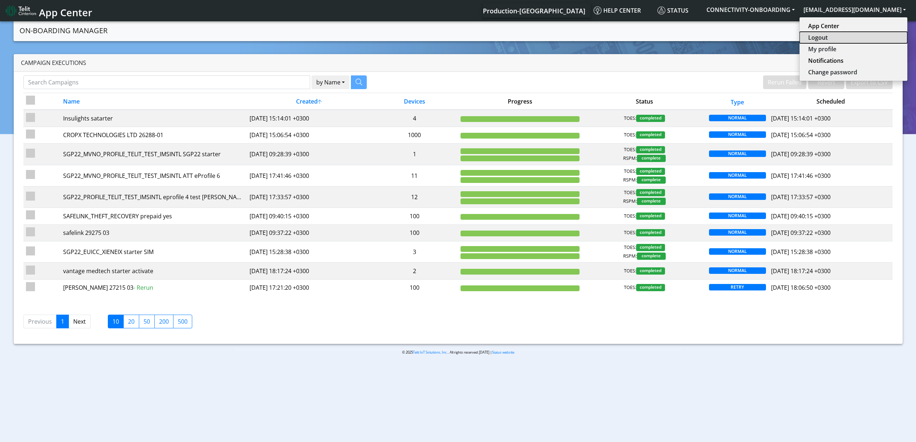
click at [855, 42] on button "Logout" at bounding box center [853, 38] width 108 height 12
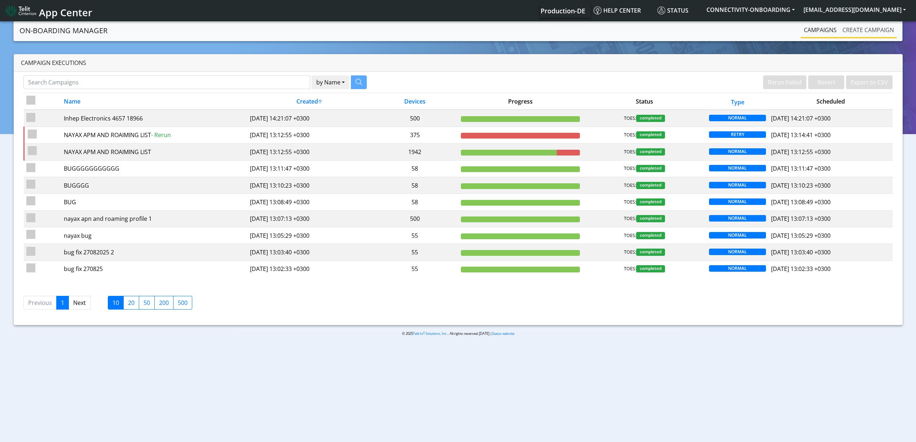
click at [864, 31] on link "Create campaign" at bounding box center [868, 30] width 57 height 14
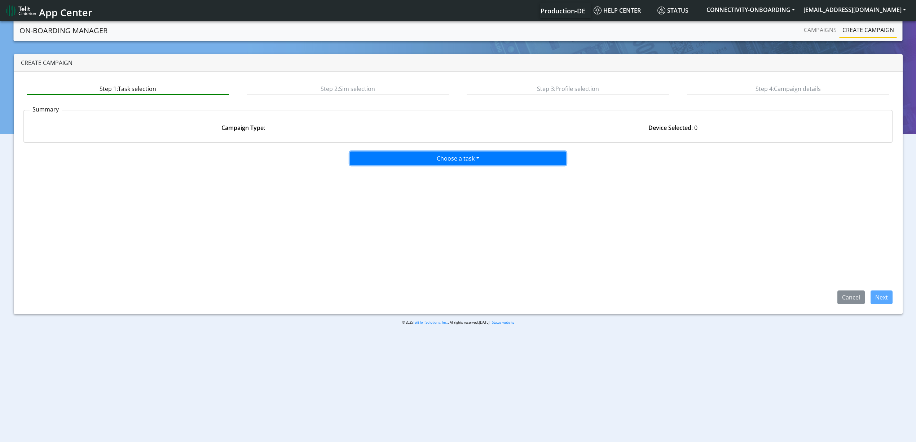
click at [404, 159] on button "Choose a task" at bounding box center [458, 158] width 216 height 14
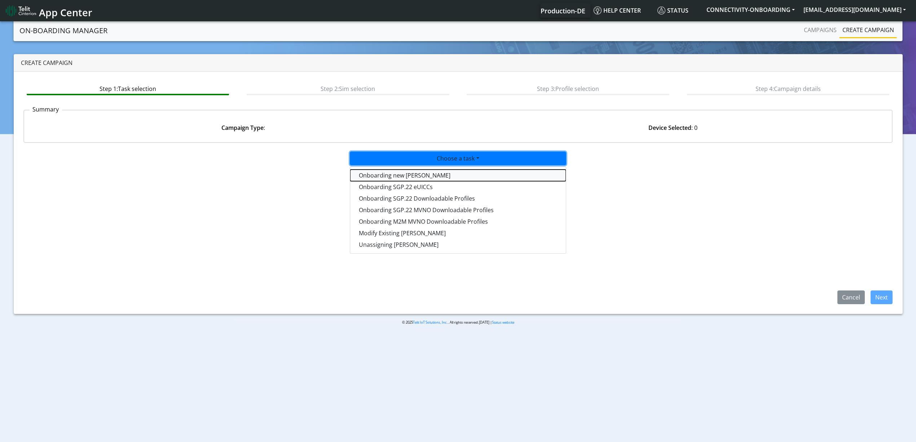
click at [394, 171] on tasktoes-dropdown "Onboarding new SIMs" at bounding box center [458, 175] width 216 height 12
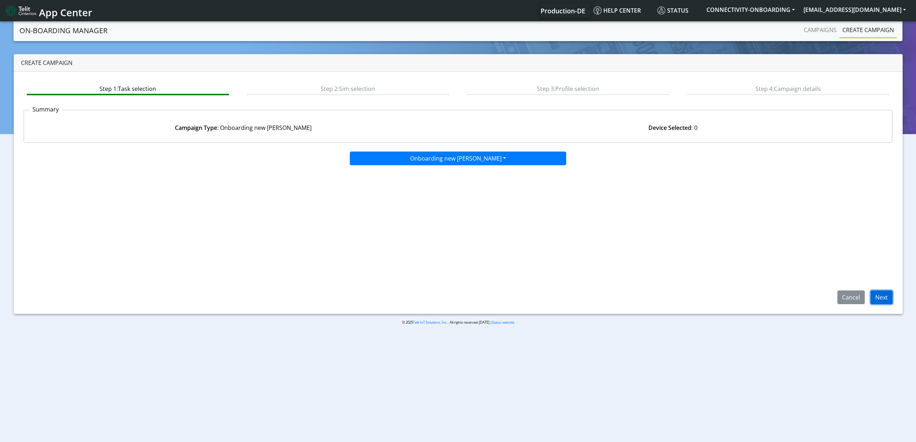
click at [889, 296] on button "Next" at bounding box center [882, 297] width 22 height 14
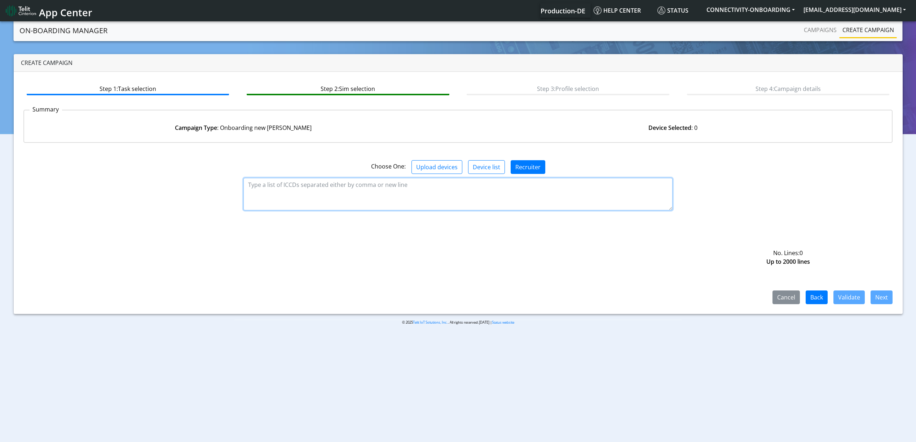
click at [352, 188] on textarea at bounding box center [457, 194] width 429 height 32
paste textarea "89358151000032127733 89358151000032127741 89358151000032127758 8935815100003212…"
type textarea "89358151000032127733 89358151000032127741 89358151000032127758 8935815100003212…"
click at [863, 293] on button "Validate" at bounding box center [848, 297] width 31 height 14
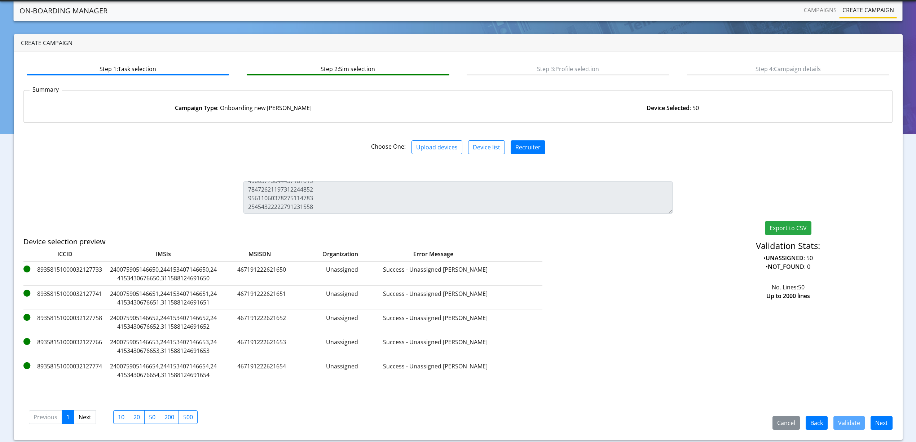
scroll to position [21, 0]
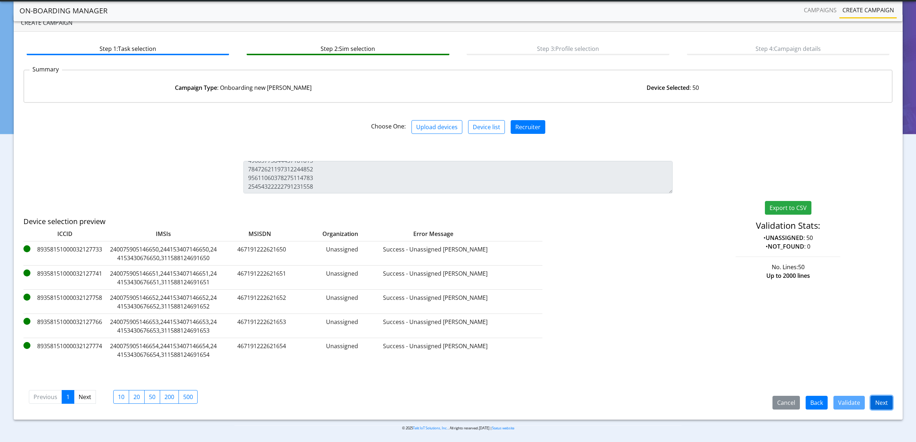
click at [885, 402] on button "Next" at bounding box center [882, 403] width 22 height 14
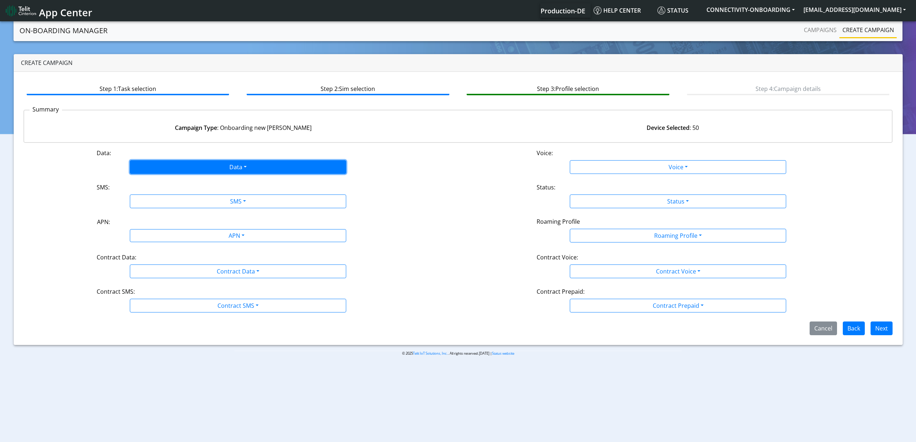
click at [182, 166] on button "Data" at bounding box center [238, 167] width 216 height 14
click at [155, 180] on button "Disabled" at bounding box center [238, 184] width 216 height 12
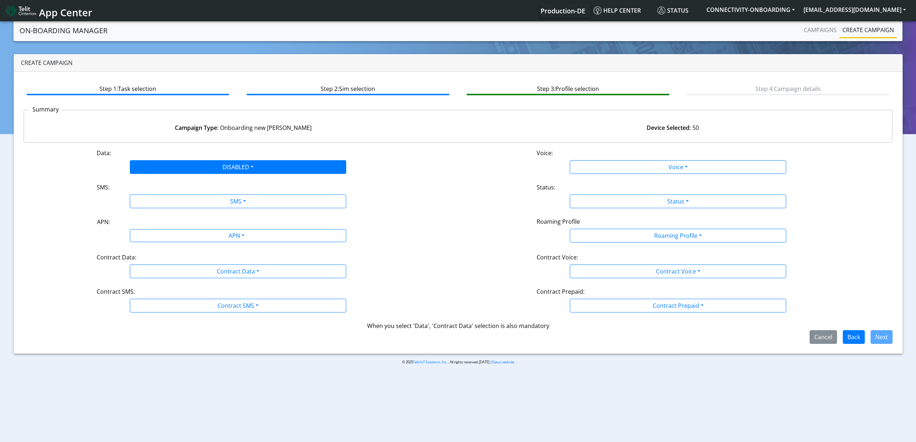
click at [162, 193] on div "SMS:" at bounding box center [238, 189] width 294 height 12
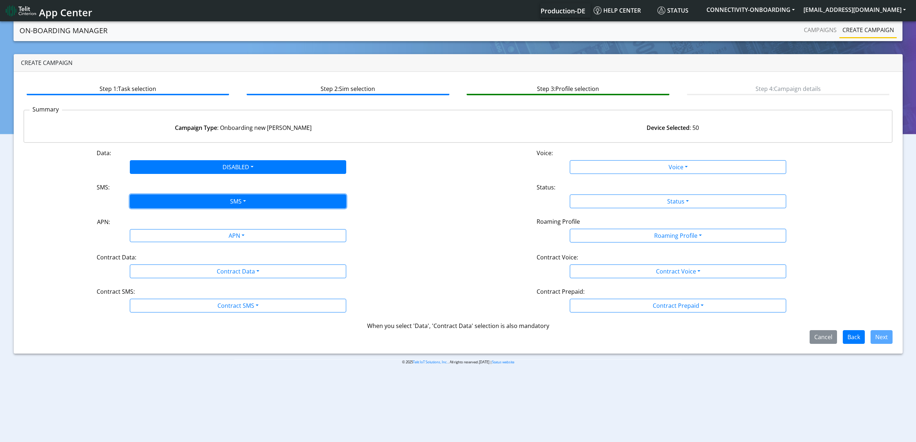
click at [162, 197] on button "SMS" at bounding box center [238, 201] width 216 height 14
click at [156, 217] on button "Disabled" at bounding box center [238, 218] width 216 height 12
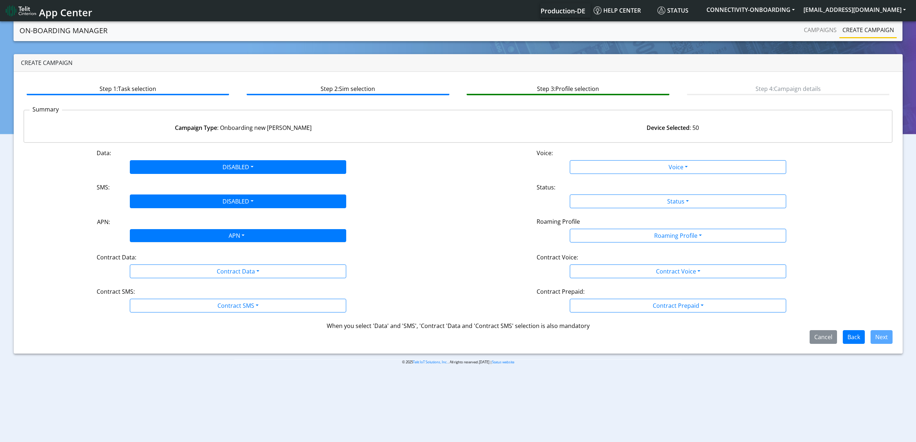
click at [169, 241] on div "APN" at bounding box center [236, 236] width 229 height 14
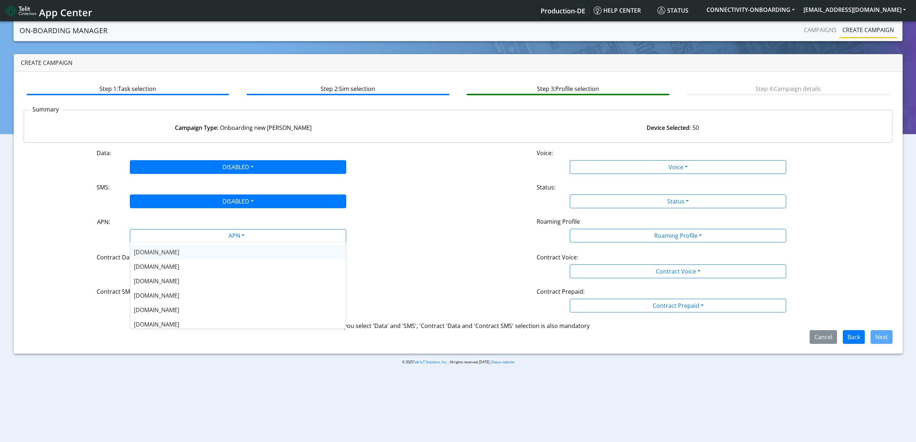
scroll to position [48, 0]
click at [88, 263] on div "Contract Data: Contract Data Disabled Enabled" at bounding box center [238, 265] width 440 height 25
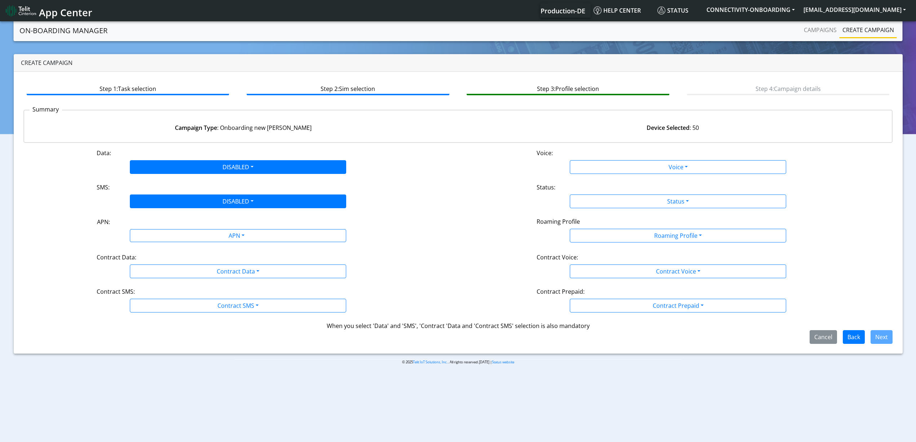
click at [153, 263] on div "Contract Data:" at bounding box center [238, 259] width 294 height 12
click at [158, 280] on div "Data: DISABLED Disabled Enabled Voice: Voice Disabled Enabled SMS: DISABLED Dis…" at bounding box center [457, 246] width 869 height 195
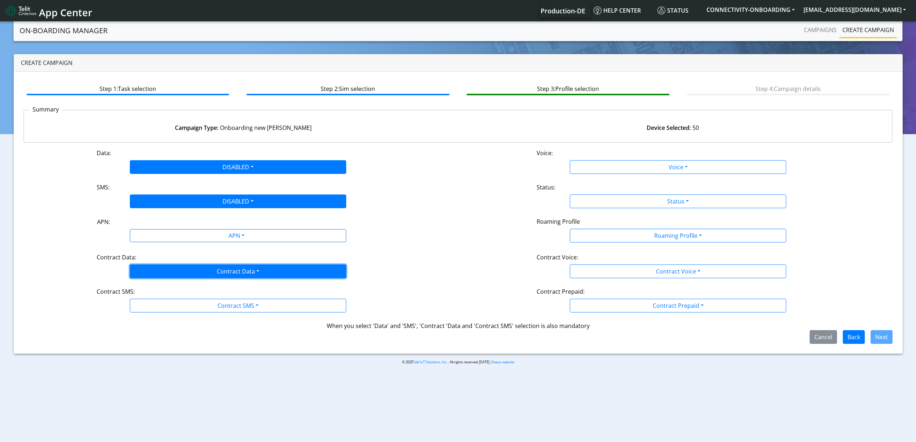
click at [154, 277] on button "Contract Data" at bounding box center [238, 271] width 216 height 14
click at [153, 287] on Datadisabled-dropdown "Disabled" at bounding box center [238, 288] width 216 height 12
click at [159, 313] on div "Data: DISABLED Disabled Enabled Voice: Voice Disabled Enabled SMS: DISABLED Dis…" at bounding box center [457, 246] width 869 height 195
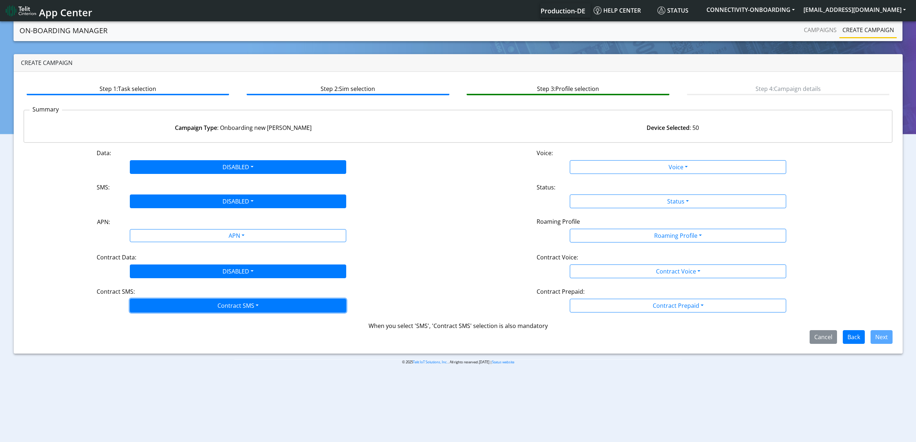
click at [155, 309] on button "Contract SMS" at bounding box center [238, 306] width 216 height 14
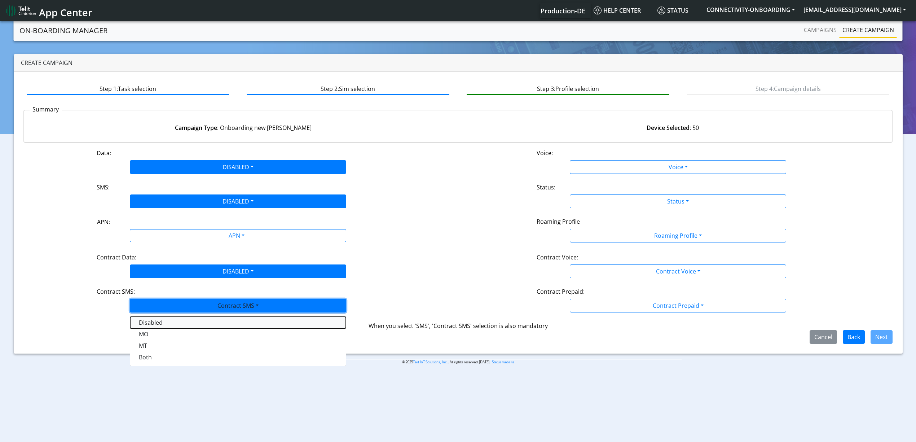
click at [154, 319] on SMSdisabled-dropdown "Disabled" at bounding box center [238, 323] width 216 height 12
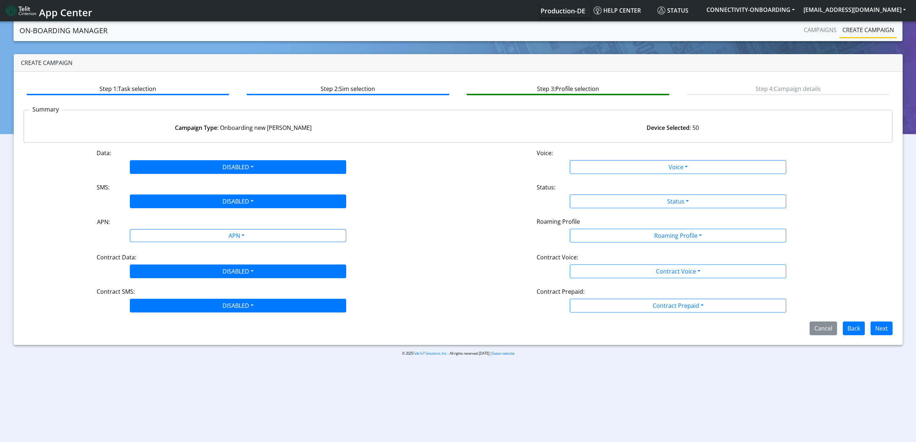
click at [625, 176] on div "Data: DISABLED Disabled Enabled Voice: Voice Disabled Enabled SMS: DISABLED Dis…" at bounding box center [457, 242] width 869 height 186
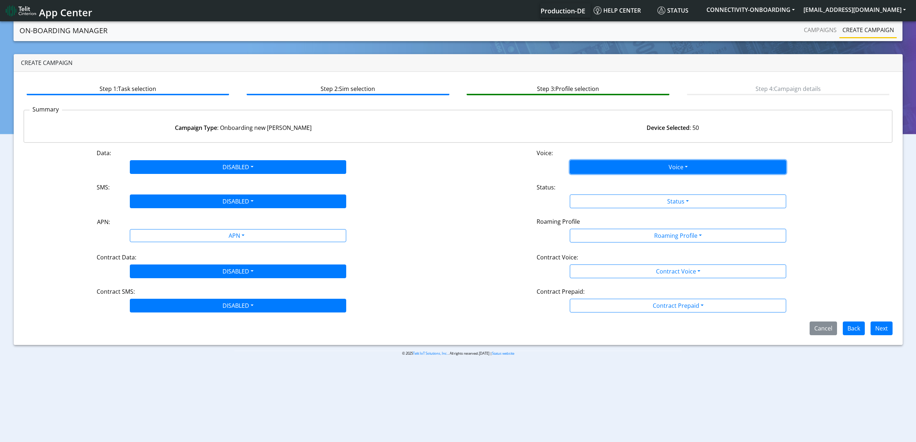
click at [617, 163] on button "Voice" at bounding box center [678, 167] width 216 height 14
click at [598, 181] on button "Disabled" at bounding box center [678, 184] width 216 height 12
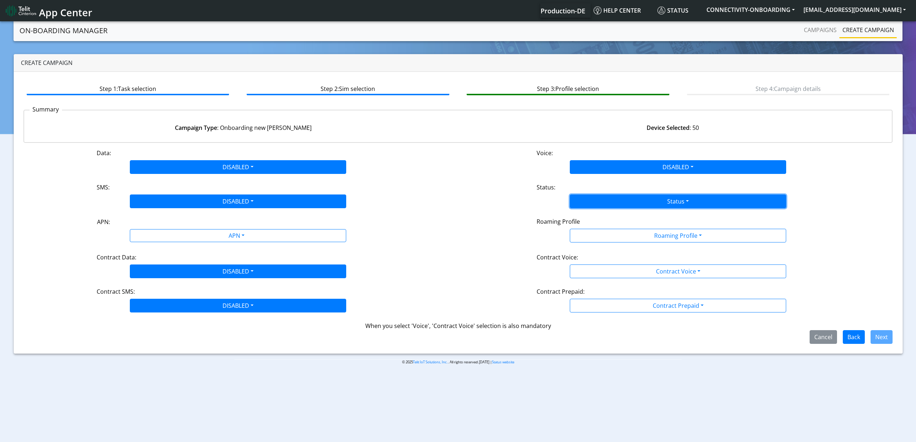
click at [591, 203] on button "Status" at bounding box center [678, 201] width 216 height 14
click at [546, 206] on div "Status Activate Deactivate" at bounding box center [678, 201] width 294 height 14
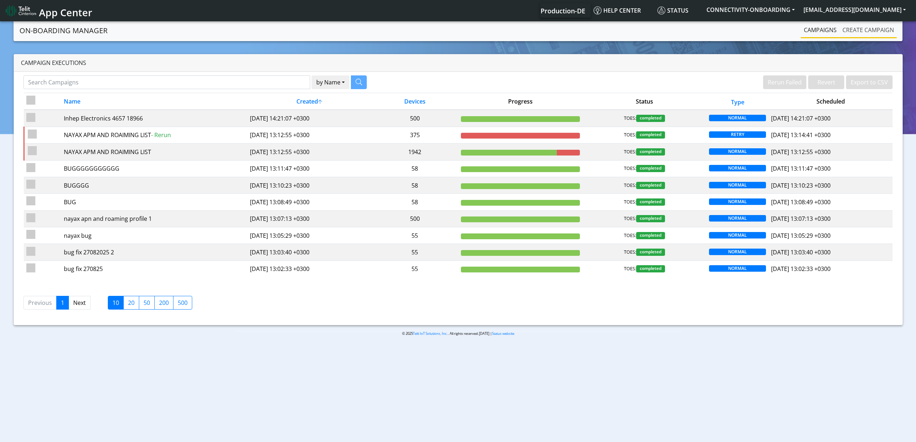
click at [858, 34] on link "Create campaign" at bounding box center [868, 30] width 57 height 14
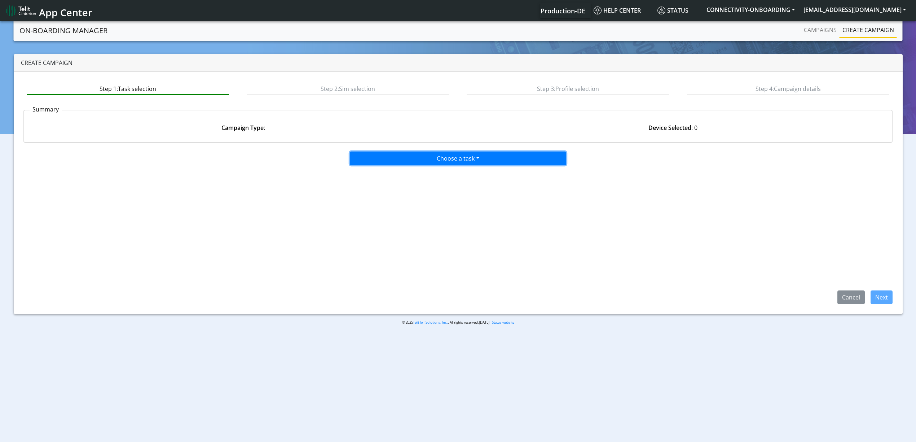
click at [467, 162] on button "Choose a task" at bounding box center [458, 158] width 216 height 14
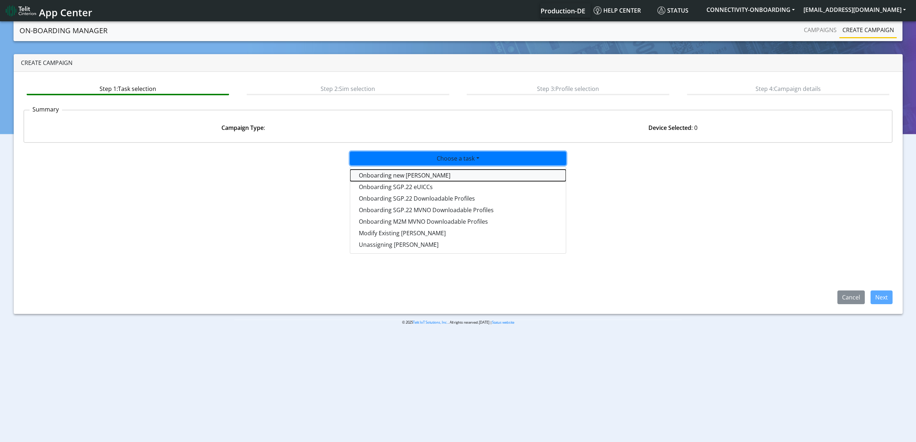
click at [428, 172] on tasktoes-dropdown "Onboarding new SIMs" at bounding box center [458, 175] width 216 height 12
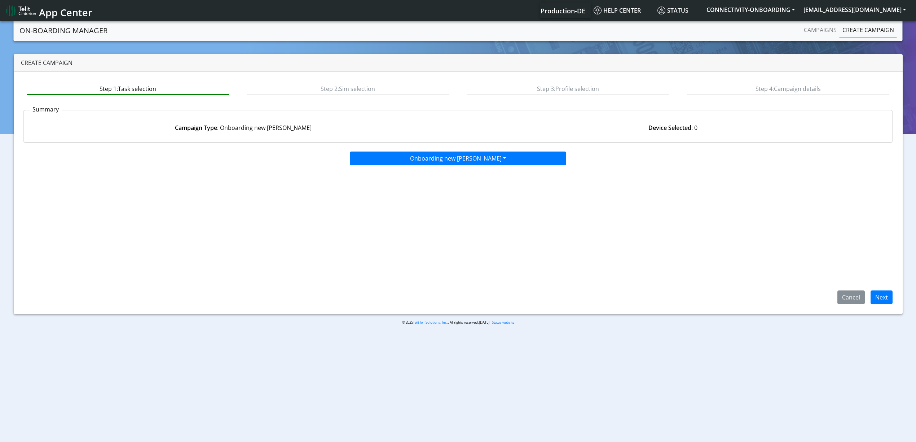
click at [869, 295] on span "Next" at bounding box center [879, 296] width 28 height 8
click at [884, 299] on button "Next" at bounding box center [882, 297] width 22 height 14
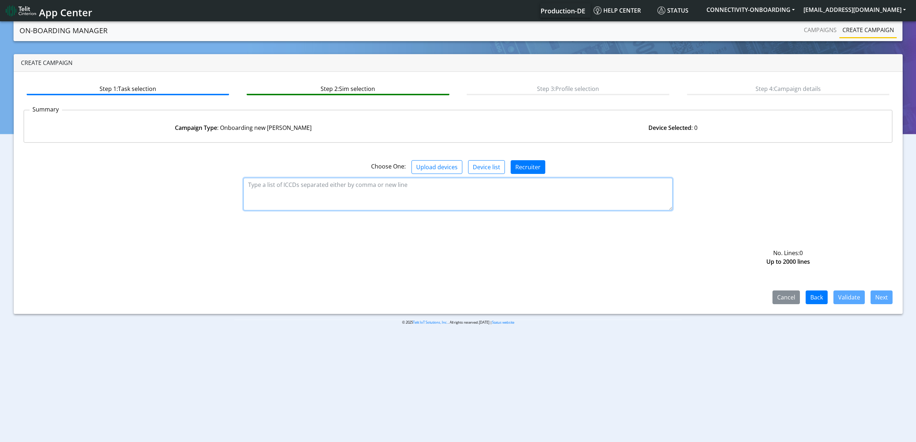
click at [407, 199] on textarea at bounding box center [457, 194] width 429 height 32
paste textarea "89358151000027163321 89358151000027163313 89358151000027163305 8935815100002716…"
type textarea "89358151000027163321 89358151000027163313 89358151000027163305 8935815100002716…"
click at [862, 300] on button "Validate" at bounding box center [848, 297] width 31 height 14
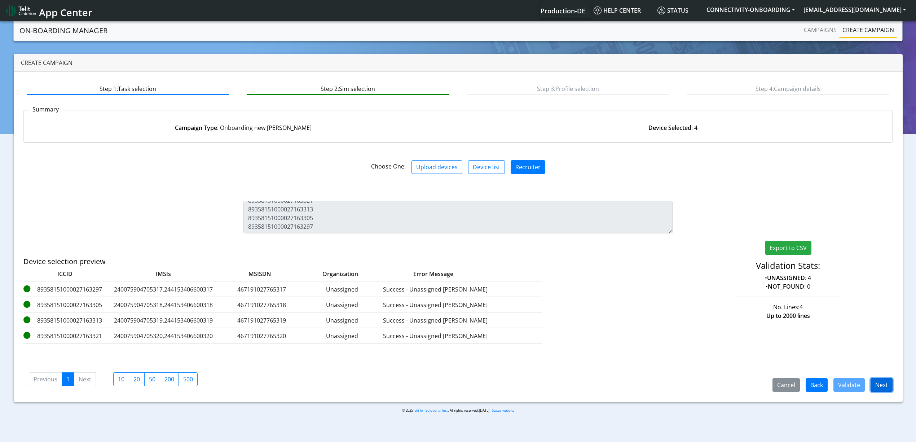
click at [874, 383] on button "Next" at bounding box center [882, 385] width 22 height 14
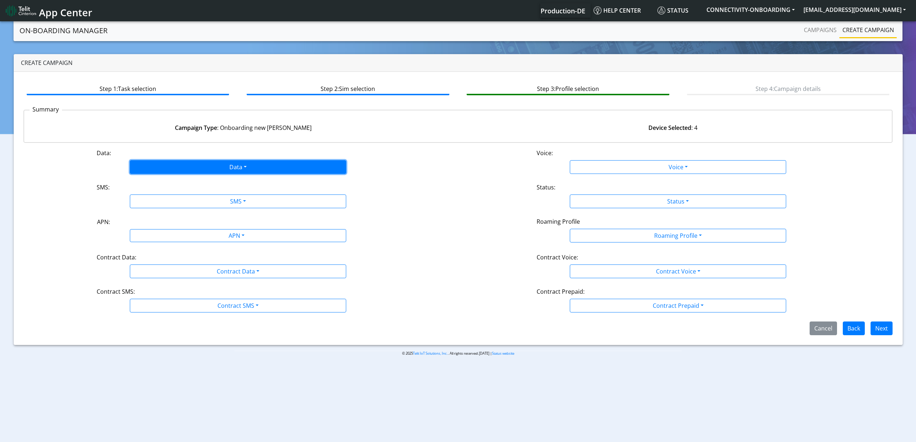
click at [172, 167] on button "Data" at bounding box center [238, 167] width 216 height 14
click at [145, 195] on button "Enabled" at bounding box center [238, 196] width 216 height 12
click at [153, 204] on button "SMS" at bounding box center [238, 201] width 216 height 14
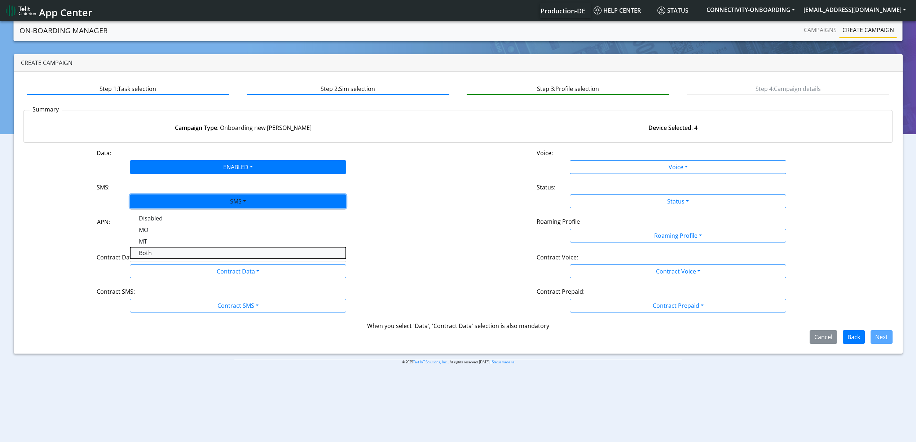
click at [146, 254] on button "Both" at bounding box center [238, 253] width 216 height 12
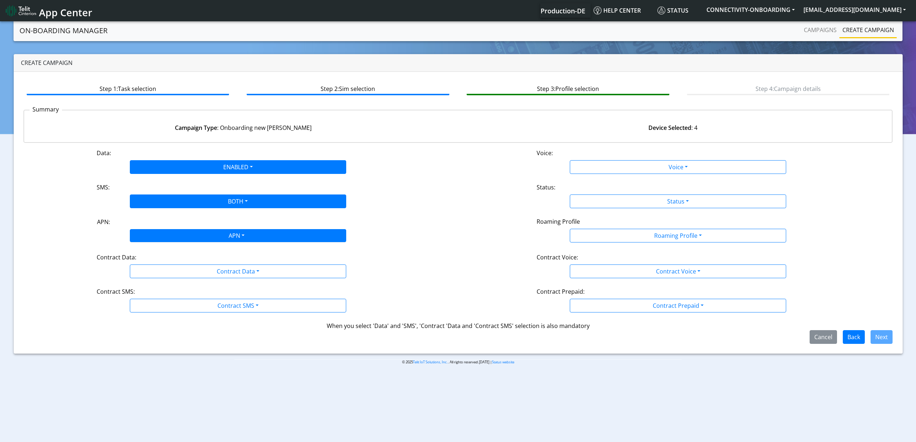
click at [156, 241] on div "APN" at bounding box center [236, 236] width 229 height 14
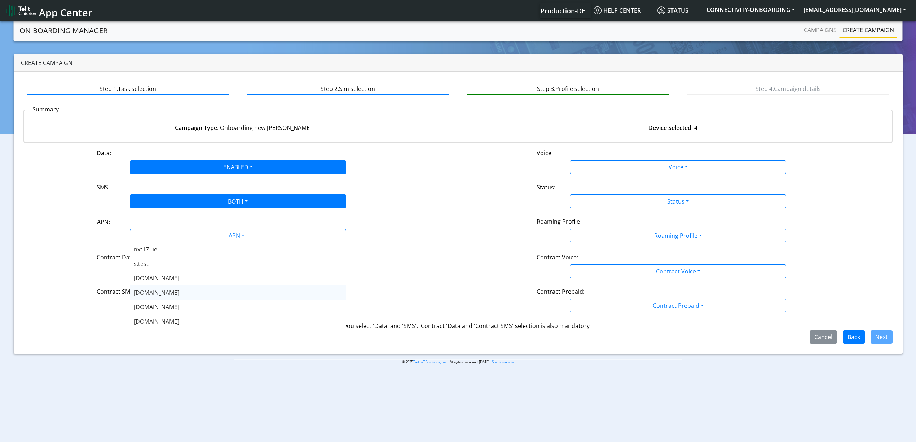
click at [154, 289] on span "nxt20.net" at bounding box center [156, 292] width 45 height 8
click at [154, 276] on button "Contract Data" at bounding box center [238, 271] width 216 height 14
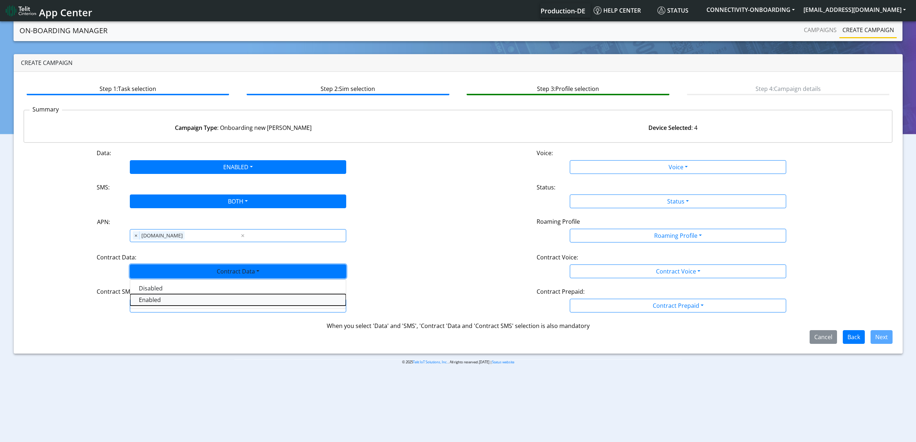
click at [153, 298] on Dataenabled-dropdown "Enabled" at bounding box center [238, 300] width 216 height 12
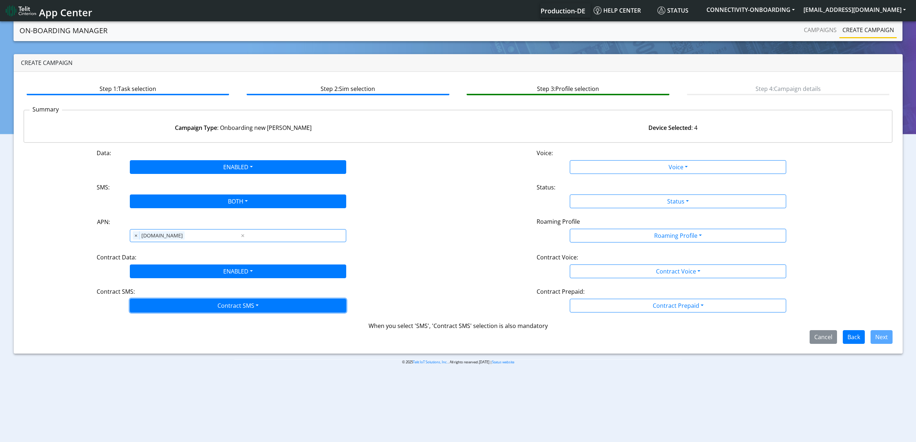
click at [156, 301] on button "Contract SMS" at bounding box center [238, 306] width 216 height 14
click at [150, 357] on SMSboth-dropdown "Both" at bounding box center [238, 357] width 216 height 12
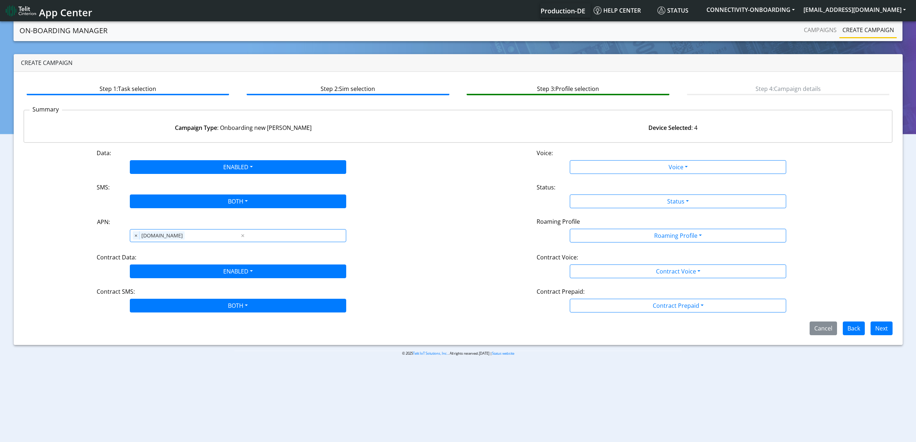
click at [577, 176] on div "Data: ENABLED Disabled Enabled Voice: Voice Disabled Enabled SMS: BOTH Disabled…" at bounding box center [457, 242] width 869 height 186
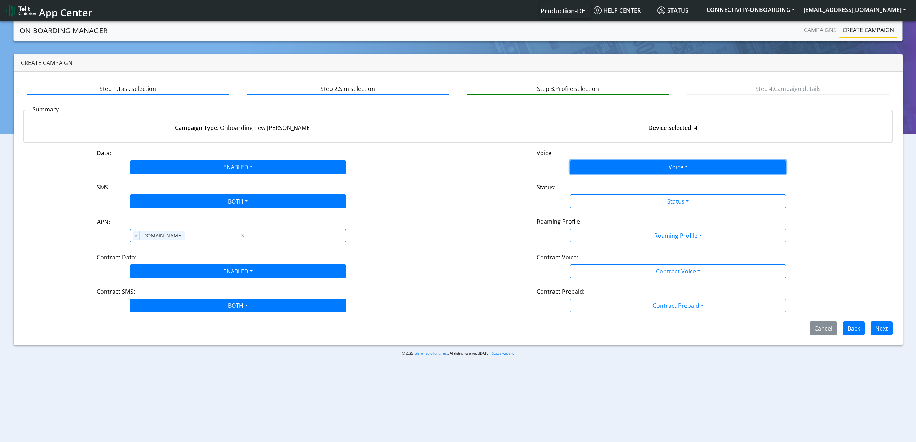
click at [582, 169] on button "Voice" at bounding box center [678, 167] width 216 height 14
click at [583, 180] on button "Disabled" at bounding box center [678, 184] width 216 height 12
click at [594, 194] on button "Status" at bounding box center [678, 201] width 216 height 14
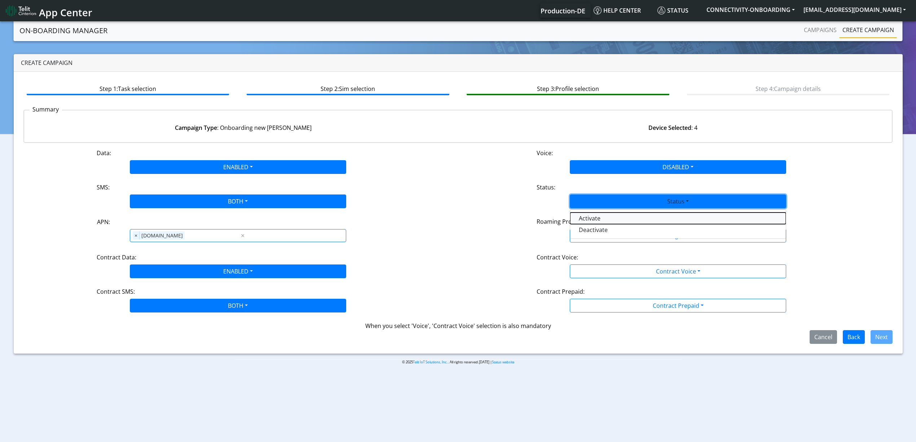
click at [598, 217] on button "Activate" at bounding box center [678, 218] width 216 height 12
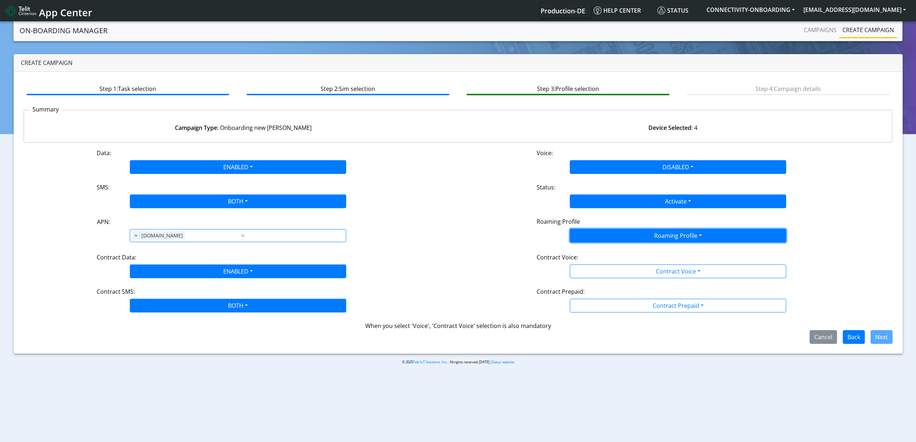
click at [609, 242] on button "Roaming Profile" at bounding box center [678, 236] width 216 height 14
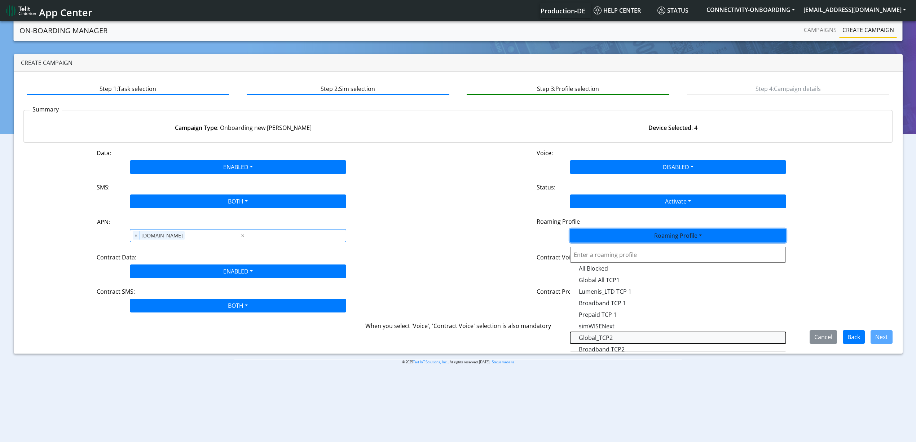
click at [629, 337] on Profile-dropdown "Global_TCP2" at bounding box center [678, 338] width 216 height 12
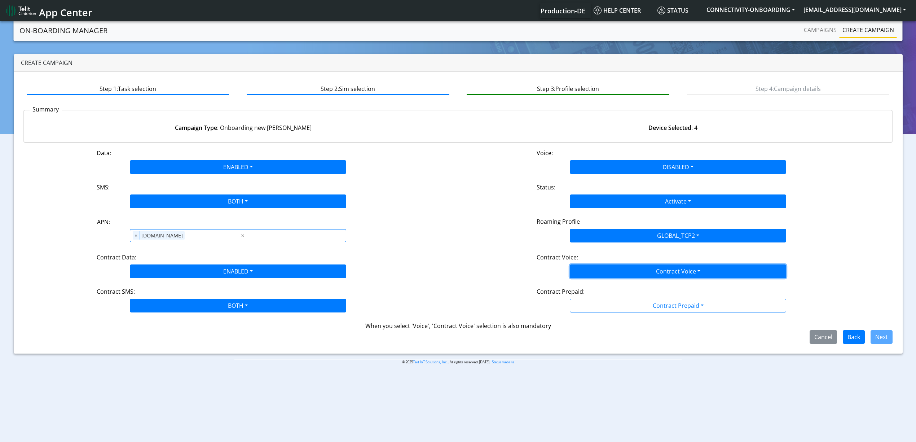
click at [590, 272] on button "Contract Voice" at bounding box center [678, 271] width 216 height 14
click at [589, 286] on Voicedisabled-dropdown "Disabled" at bounding box center [678, 288] width 216 height 12
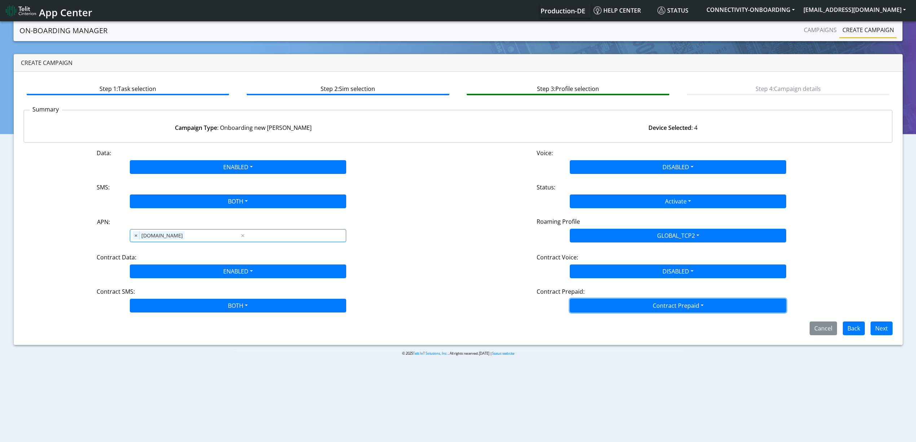
click at [598, 306] on button "Contract Prepaid" at bounding box center [678, 306] width 216 height 14
click at [602, 335] on Prepaidnotprepaid-dropdown "No" at bounding box center [678, 334] width 216 height 12
click at [880, 332] on button "Next" at bounding box center [882, 328] width 22 height 14
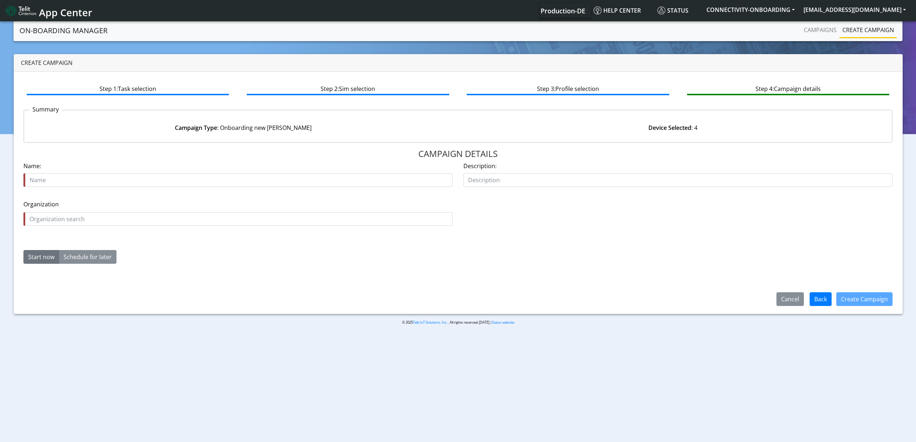
click at [136, 170] on div "Name is required Name:" at bounding box center [237, 174] width 429 height 25
click at [137, 175] on input "text" at bounding box center [237, 180] width 429 height 14
paste input "LAAFI_CONCEPTS"
type input "LAAFI_CONCEPTS STARTER"
click at [125, 224] on input "text" at bounding box center [237, 219] width 429 height 14
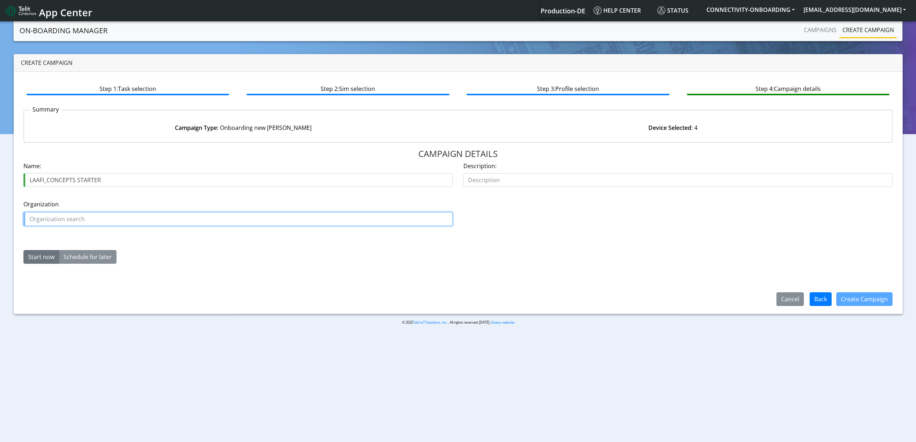
paste input "LAAFI_CONCEPTS"
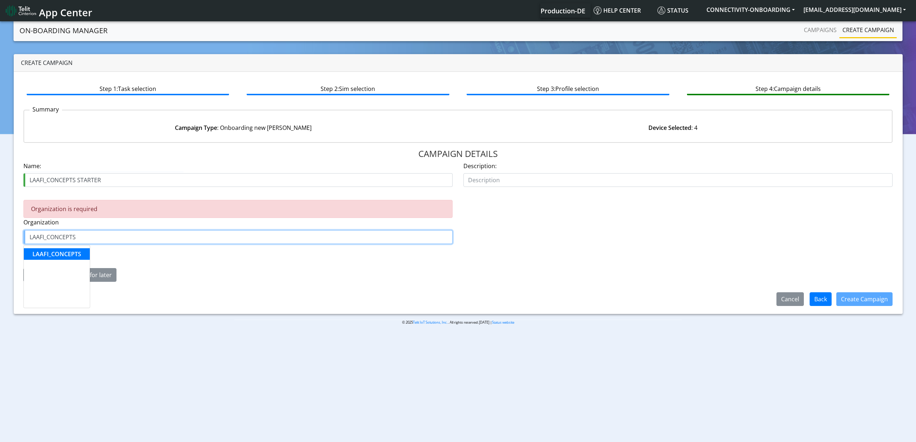
click at [68, 258] on button "LAAFI_CONCEPTS" at bounding box center [57, 254] width 66 height 12
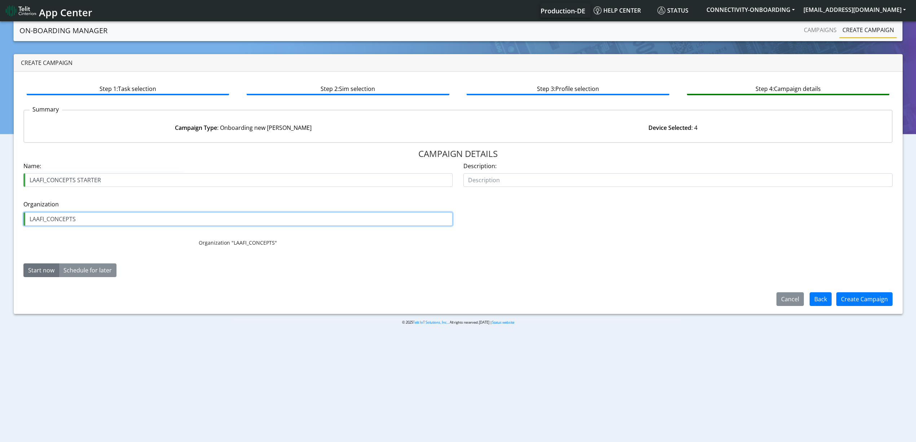
type input "LAAFI_CONCEPTS"
click at [868, 313] on div "Step 1: Task selection Step 2: Sim selection Step 3: Profile selection Step 4: …" at bounding box center [458, 193] width 889 height 242
drag, startPoint x: 865, startPoint y: 306, endPoint x: 862, endPoint y: 312, distance: 6.9
click at [862, 312] on div "Step 1: Task selection Step 2: Sim selection Step 3: Profile selection Step 4: …" at bounding box center [458, 193] width 889 height 242
click at [860, 298] on button "Create Campaign" at bounding box center [864, 299] width 56 height 14
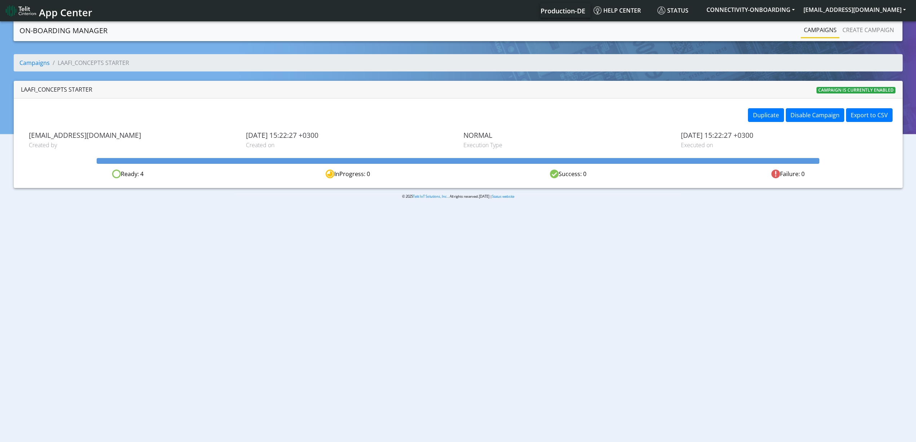
click at [818, 23] on link "Campaigns" at bounding box center [820, 30] width 39 height 14
